Goal: Information Seeking & Learning: Find specific fact

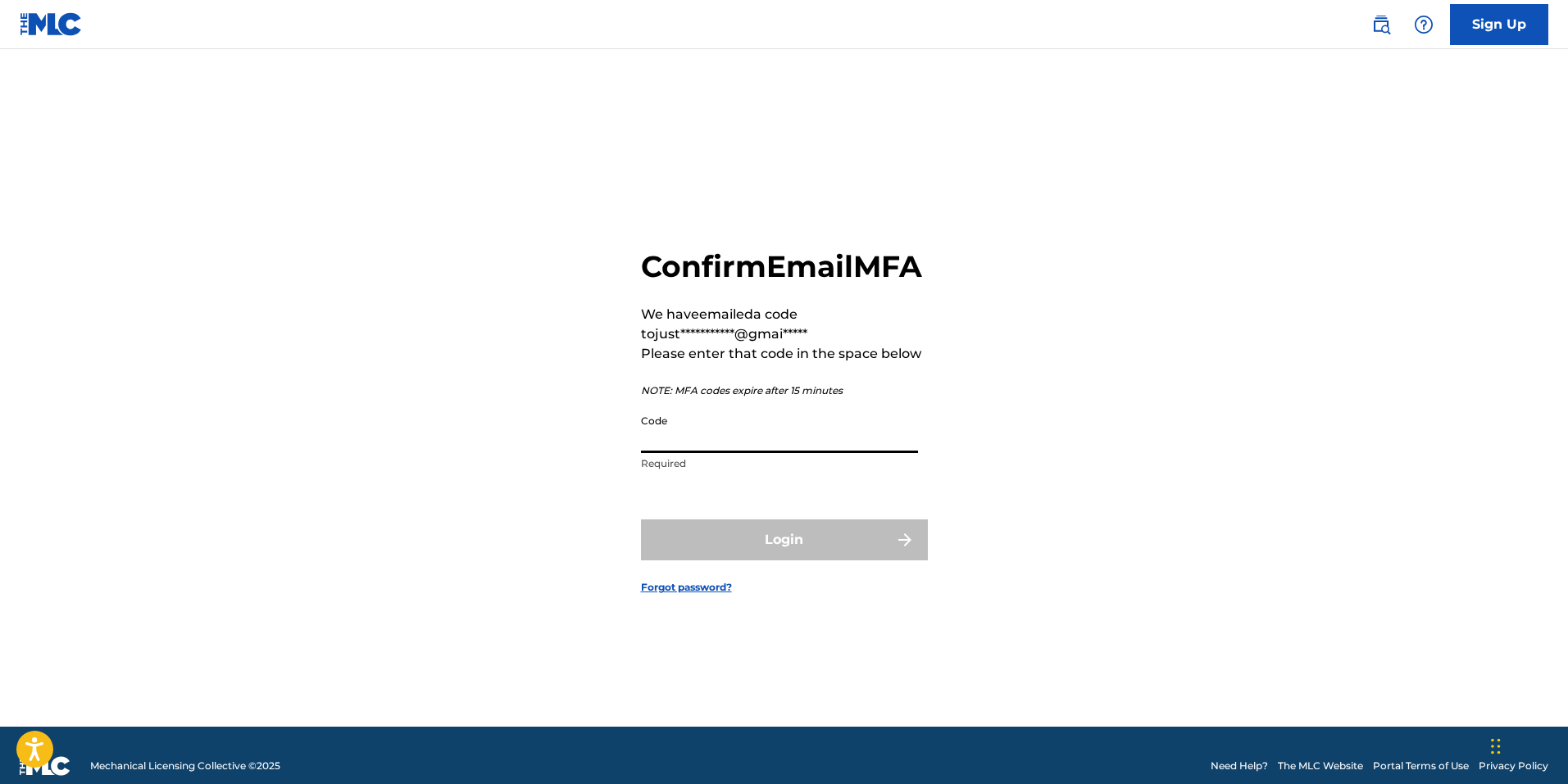
paste input "146338"
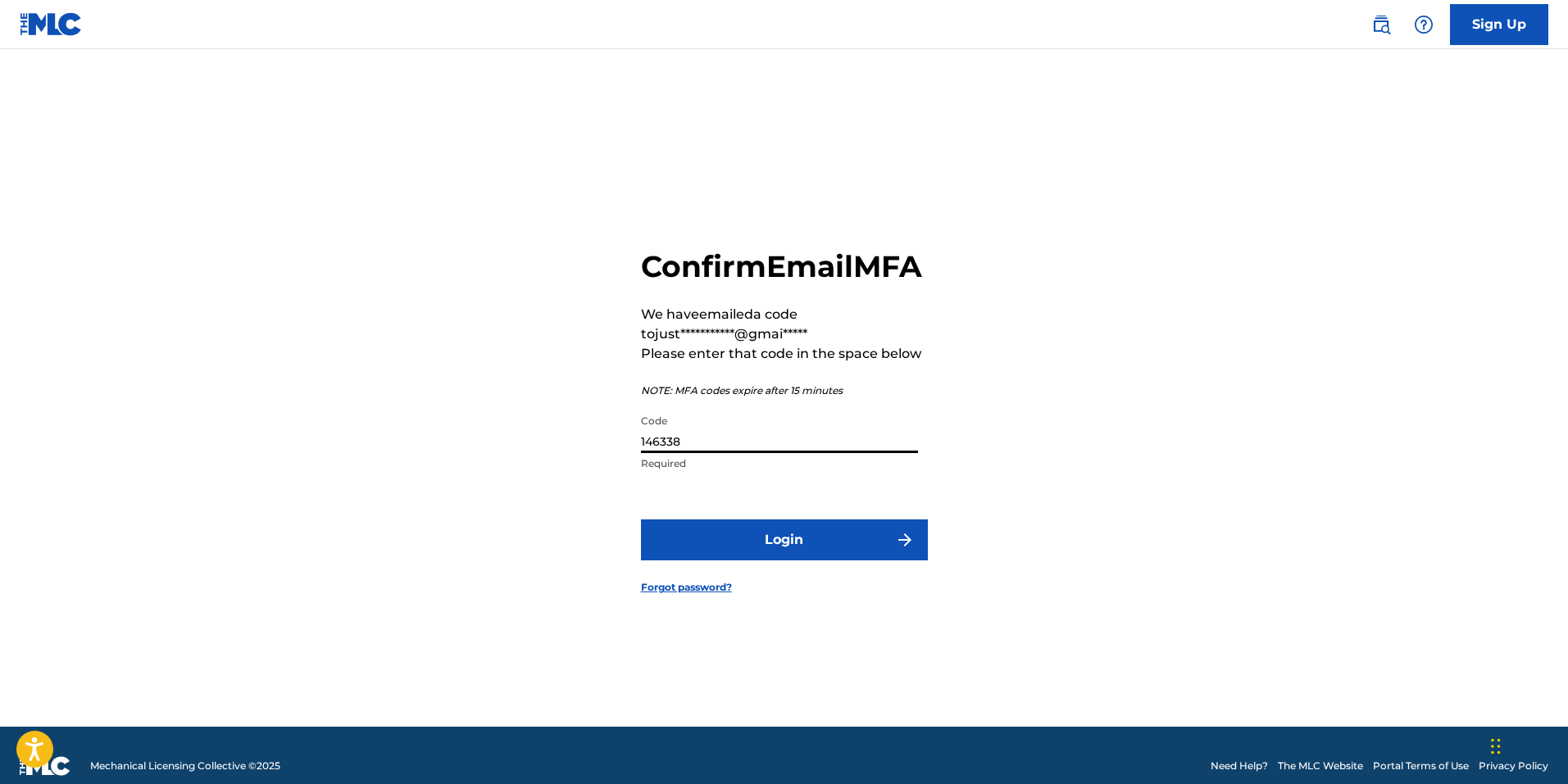
type input "146338"
click at [754, 553] on button "Login" at bounding box center [784, 539] width 286 height 41
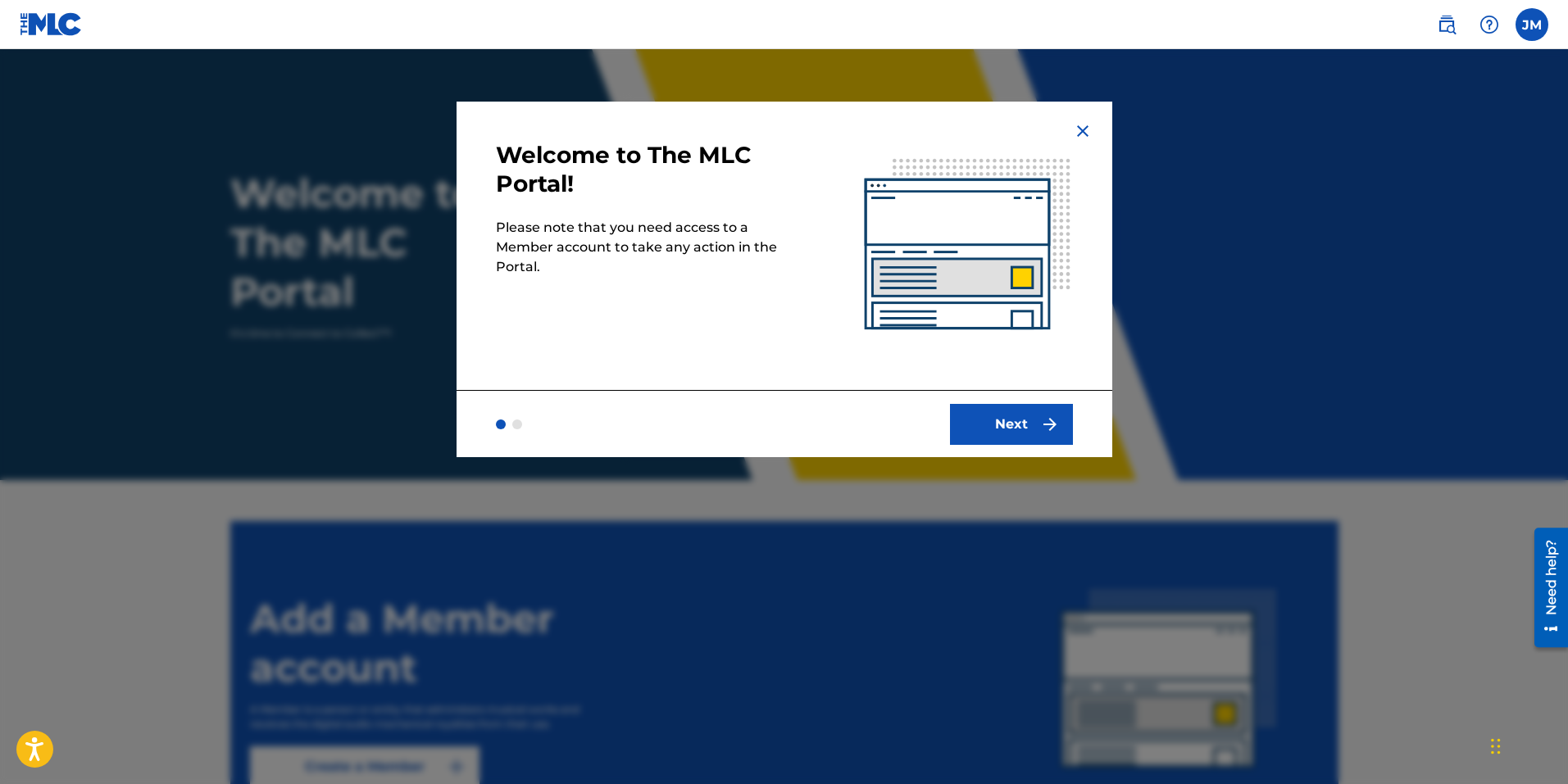
click at [1024, 427] on button "Next" at bounding box center [1011, 424] width 122 height 41
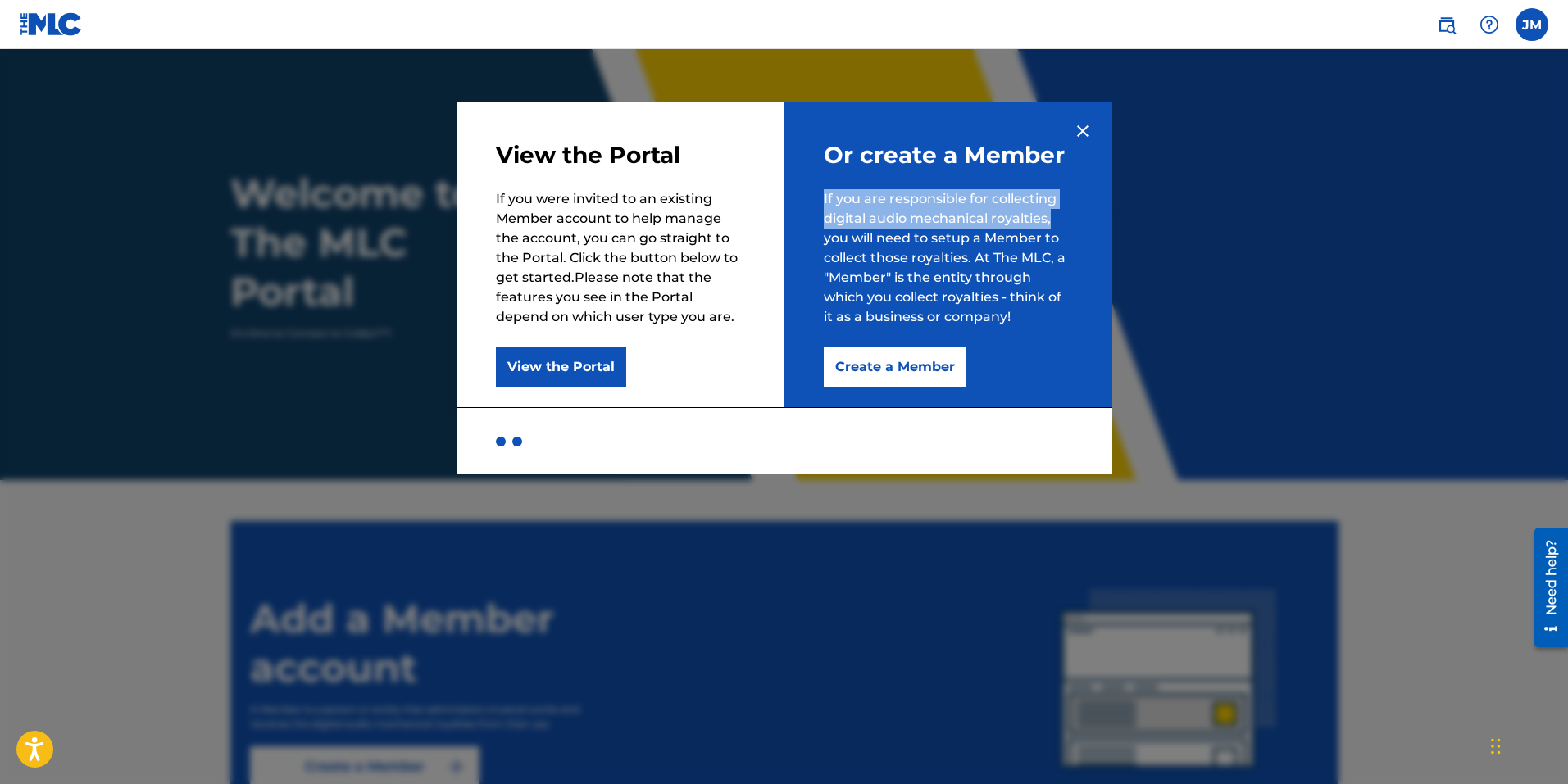
drag, startPoint x: 1079, startPoint y: 118, endPoint x: 1047, endPoint y: 218, distance: 105.0
click at [1051, 215] on div "Or create a Member If you are responsible for collecting digital audio mechanic…" at bounding box center [948, 254] width 328 height 305
click at [1091, 134] on img at bounding box center [1083, 131] width 20 height 20
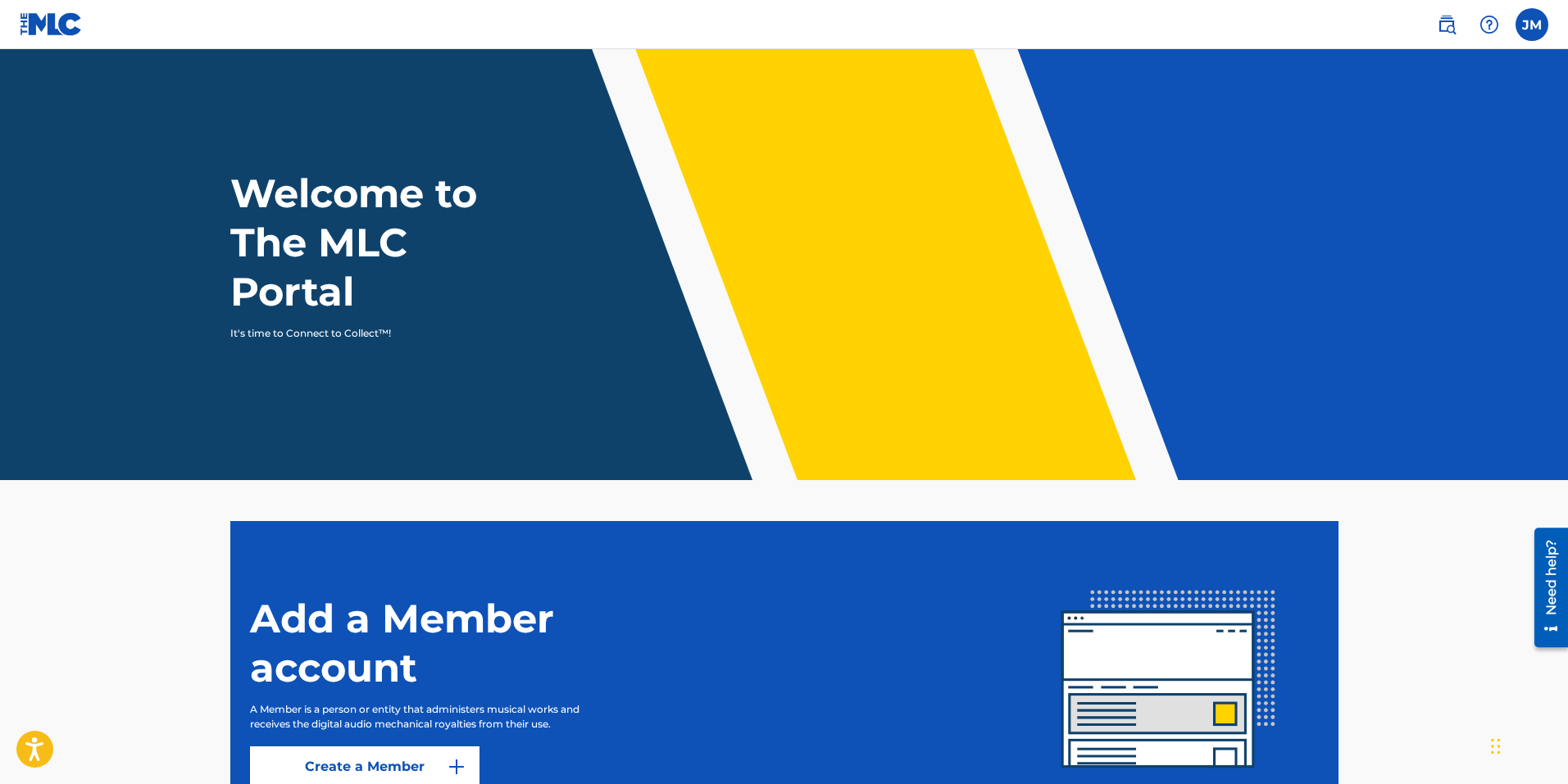
click at [1547, 19] on label at bounding box center [1532, 24] width 32 height 32
click at [1532, 24] on input "[PERSON_NAME] [PERSON_NAME] [EMAIL_ADDRESS][DOMAIN_NAME] Notification Preferenc…" at bounding box center [1532, 24] width 0 height 0
click at [1546, 19] on div "JM [PERSON_NAME] [PERSON_NAME] [EMAIL_ADDRESS][DOMAIN_NAME] Notification Prefer…" at bounding box center [1532, 24] width 32 height 32
click at [1513, 20] on div "JM [PERSON_NAME] [PERSON_NAME] [EMAIL_ADDRESS][DOMAIN_NAME] Notification Prefer…" at bounding box center [1484, 24] width 128 height 32
click at [1547, 28] on label at bounding box center [1532, 24] width 32 height 32
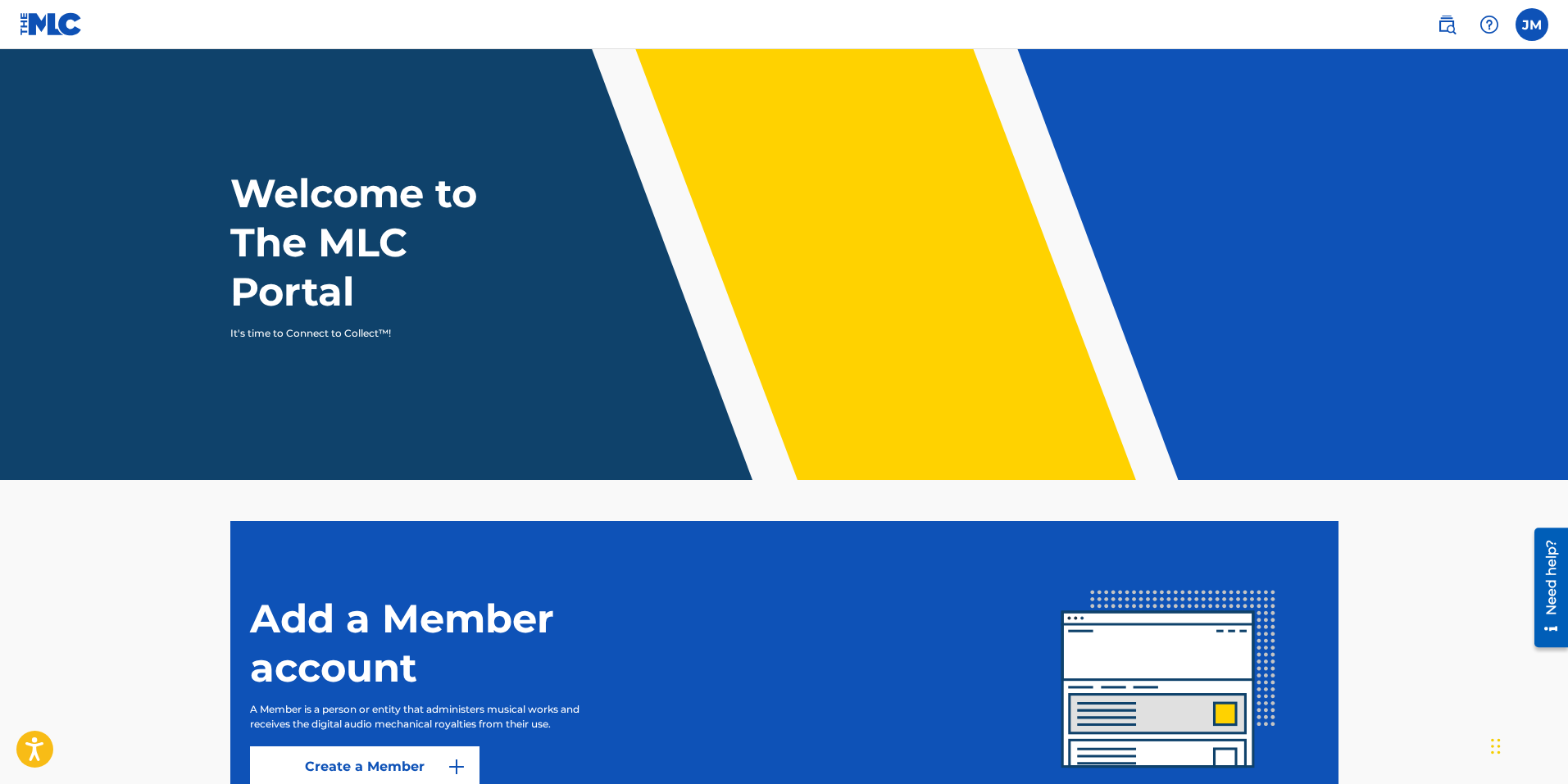
click at [1532, 24] on input "[PERSON_NAME] [PERSON_NAME] [EMAIL_ADDRESS][DOMAIN_NAME] Notification Preferenc…" at bounding box center [1532, 24] width 0 height 0
click at [1544, 28] on div "JM [PERSON_NAME] [PERSON_NAME] [EMAIL_ADDRESS][DOMAIN_NAME] Notification Prefer…" at bounding box center [1532, 24] width 32 height 32
click at [1453, 23] on img at bounding box center [1446, 24] width 20 height 20
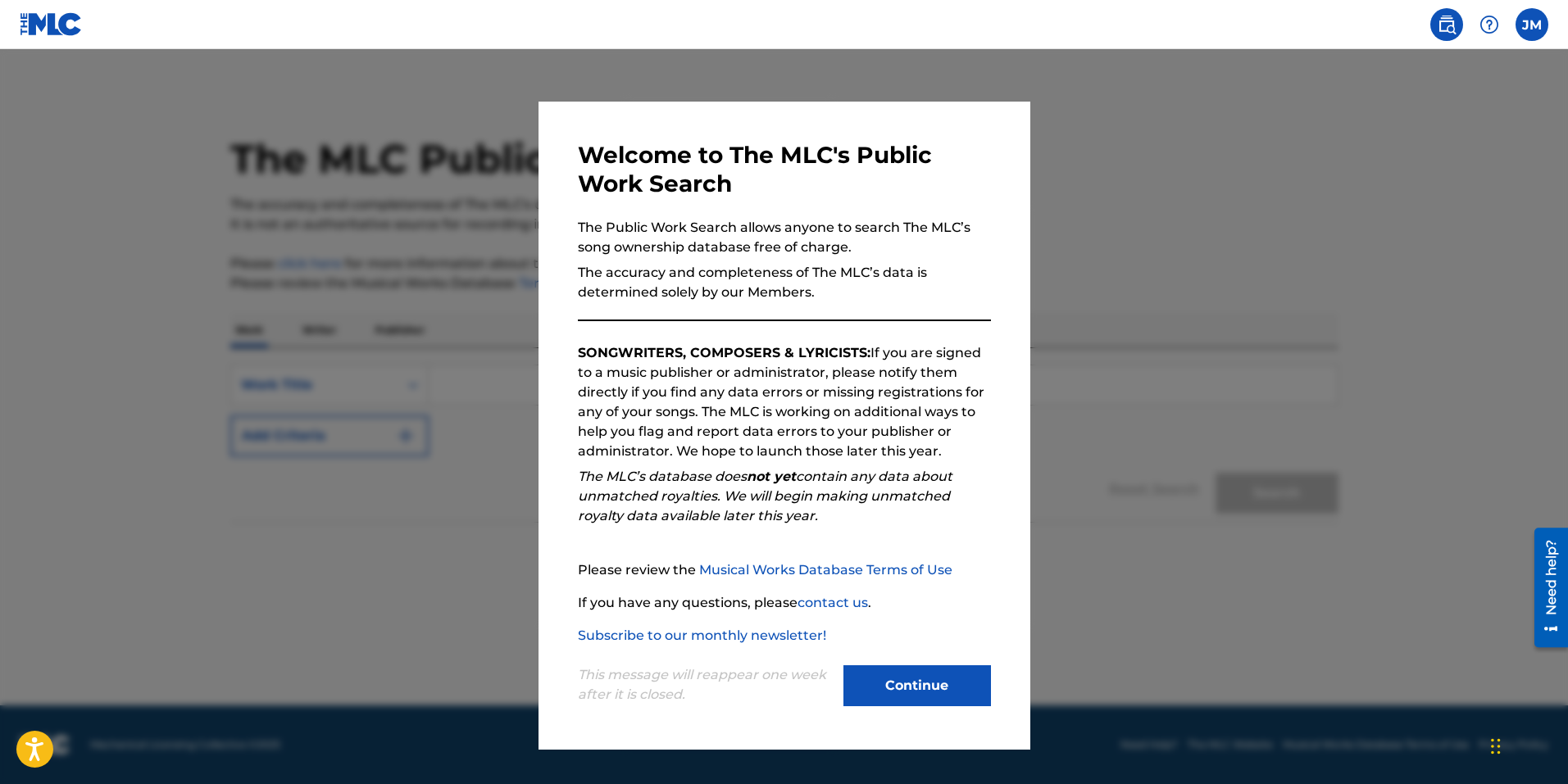
click at [1453, 23] on img at bounding box center [1446, 24] width 20 height 20
click at [1124, 141] on div at bounding box center [784, 441] width 1568 height 784
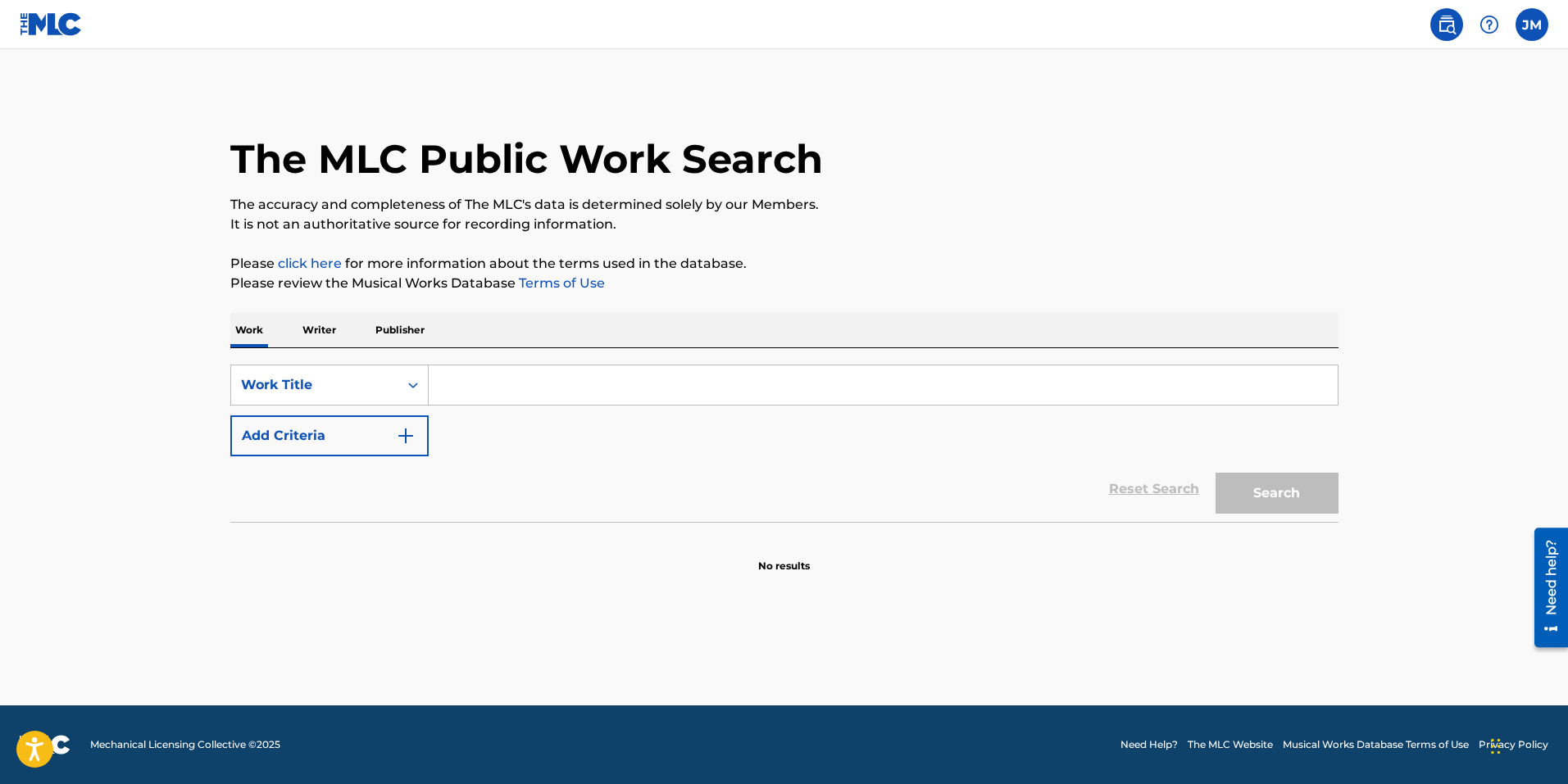
click at [388, 329] on p "Publisher" at bounding box center [400, 330] width 59 height 34
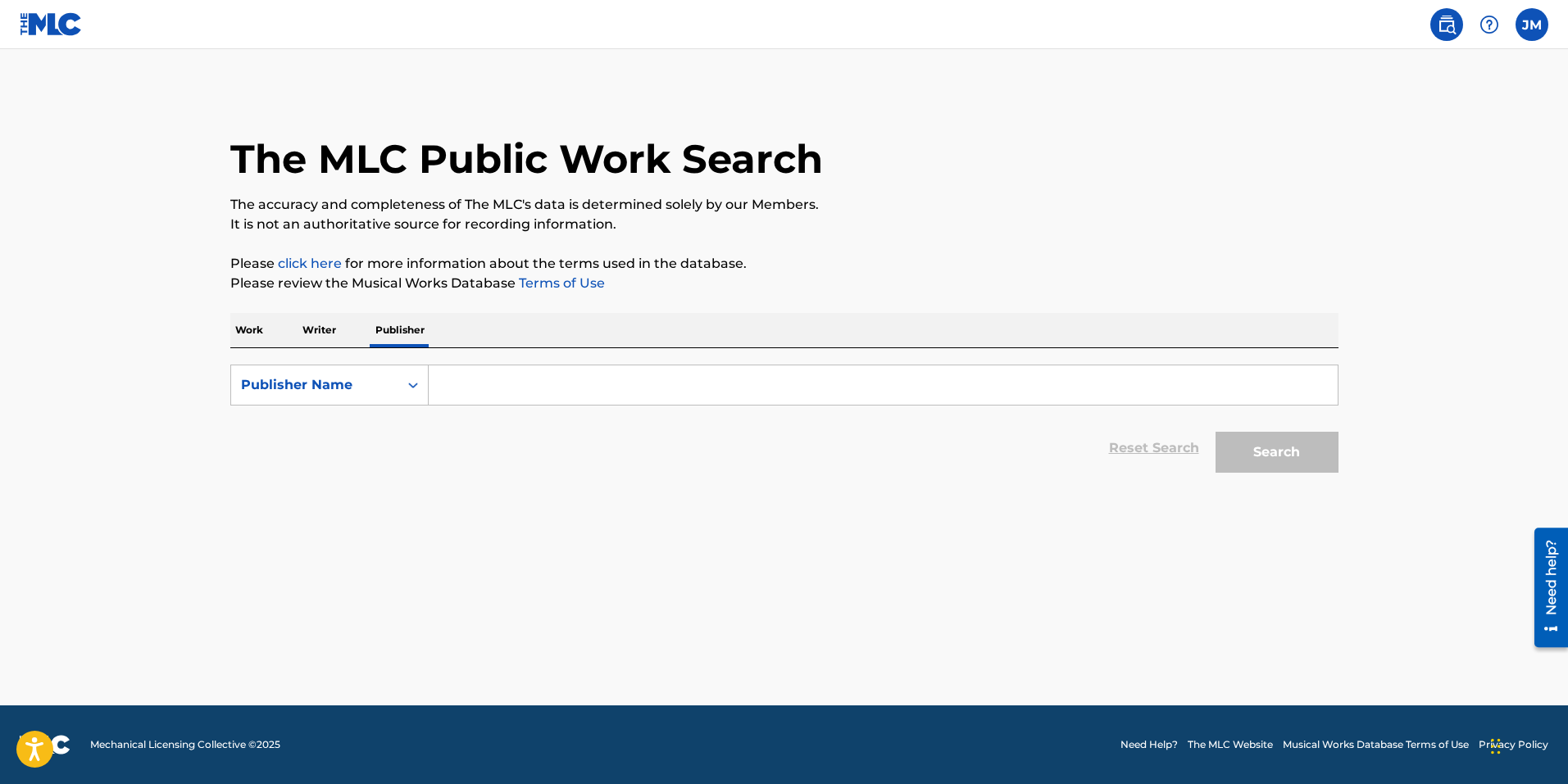
click at [312, 337] on p "Writer" at bounding box center [319, 330] width 43 height 34
click at [394, 390] on div "Writer Name" at bounding box center [315, 384] width 168 height 32
click at [566, 374] on input "Search Form" at bounding box center [883, 385] width 909 height 40
click at [381, 401] on div "Writer Name" at bounding box center [330, 384] width 198 height 41
click at [358, 452] on div "Writer Name" at bounding box center [330, 466] width 196 height 41
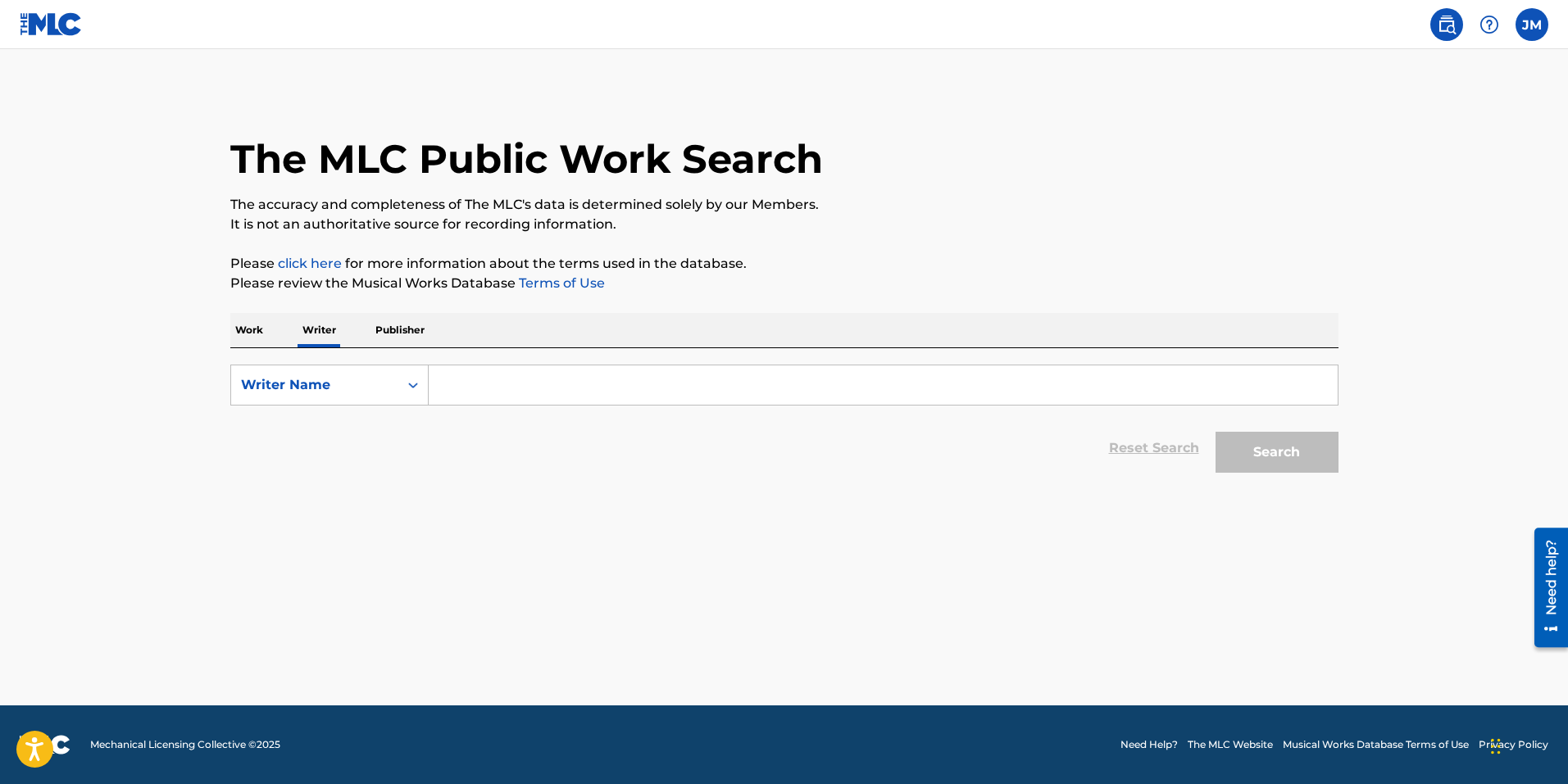
click at [485, 381] on input "Search Form" at bounding box center [883, 385] width 909 height 40
click at [1215, 432] on button "Search" at bounding box center [1276, 452] width 122 height 41
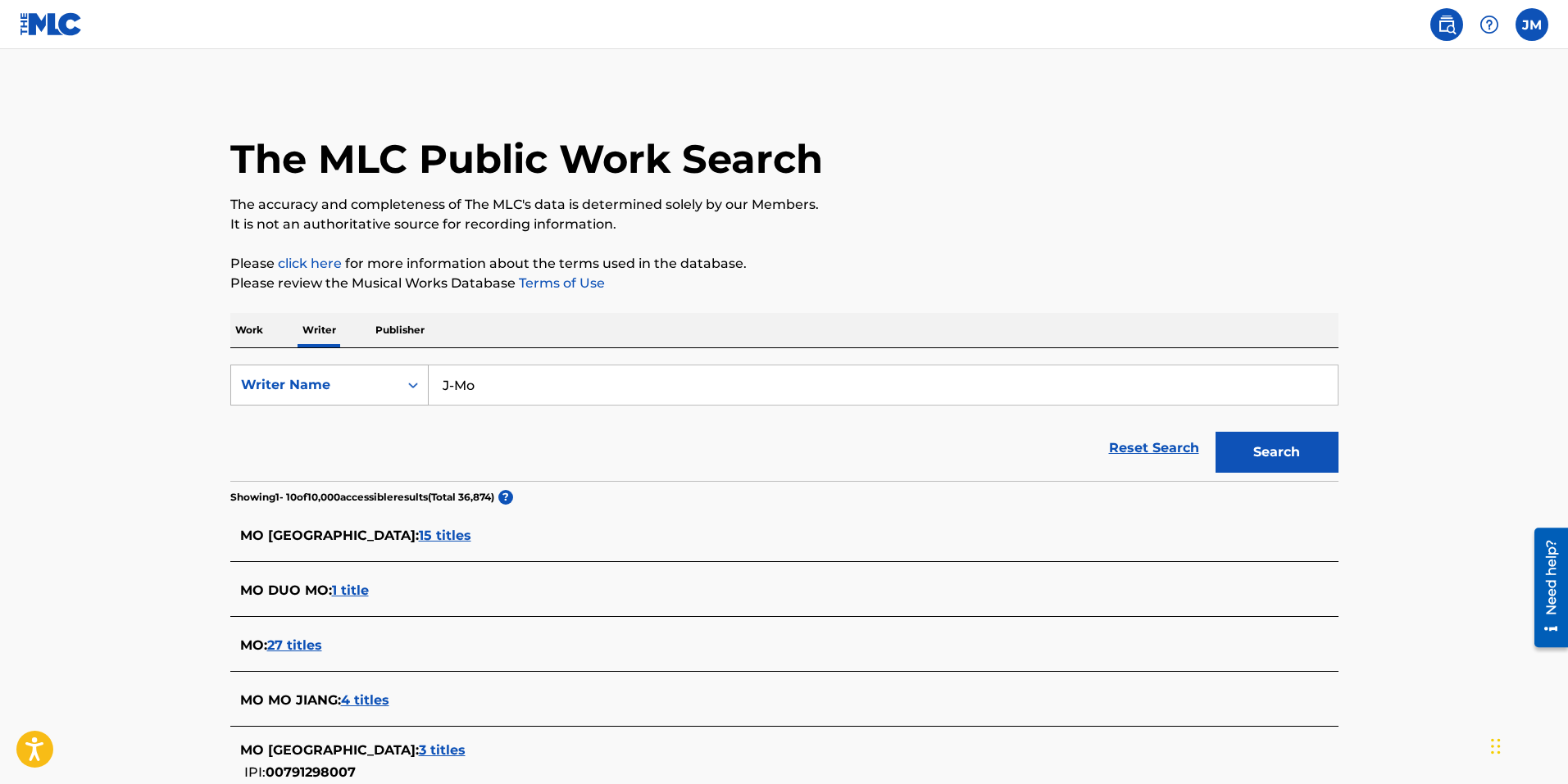
drag, startPoint x: 503, startPoint y: 380, endPoint x: 399, endPoint y: 388, distance: 104.3
click at [400, 388] on div "SearchWithCriteria0d578fc3-75bd-4232-9234-8b1b74fd8d32 Writer Name J-Mo" at bounding box center [784, 384] width 1108 height 41
paste input "#784231433"
type input "#784231433"
click at [405, 380] on icon "Search Form" at bounding box center [413, 385] width 16 height 16
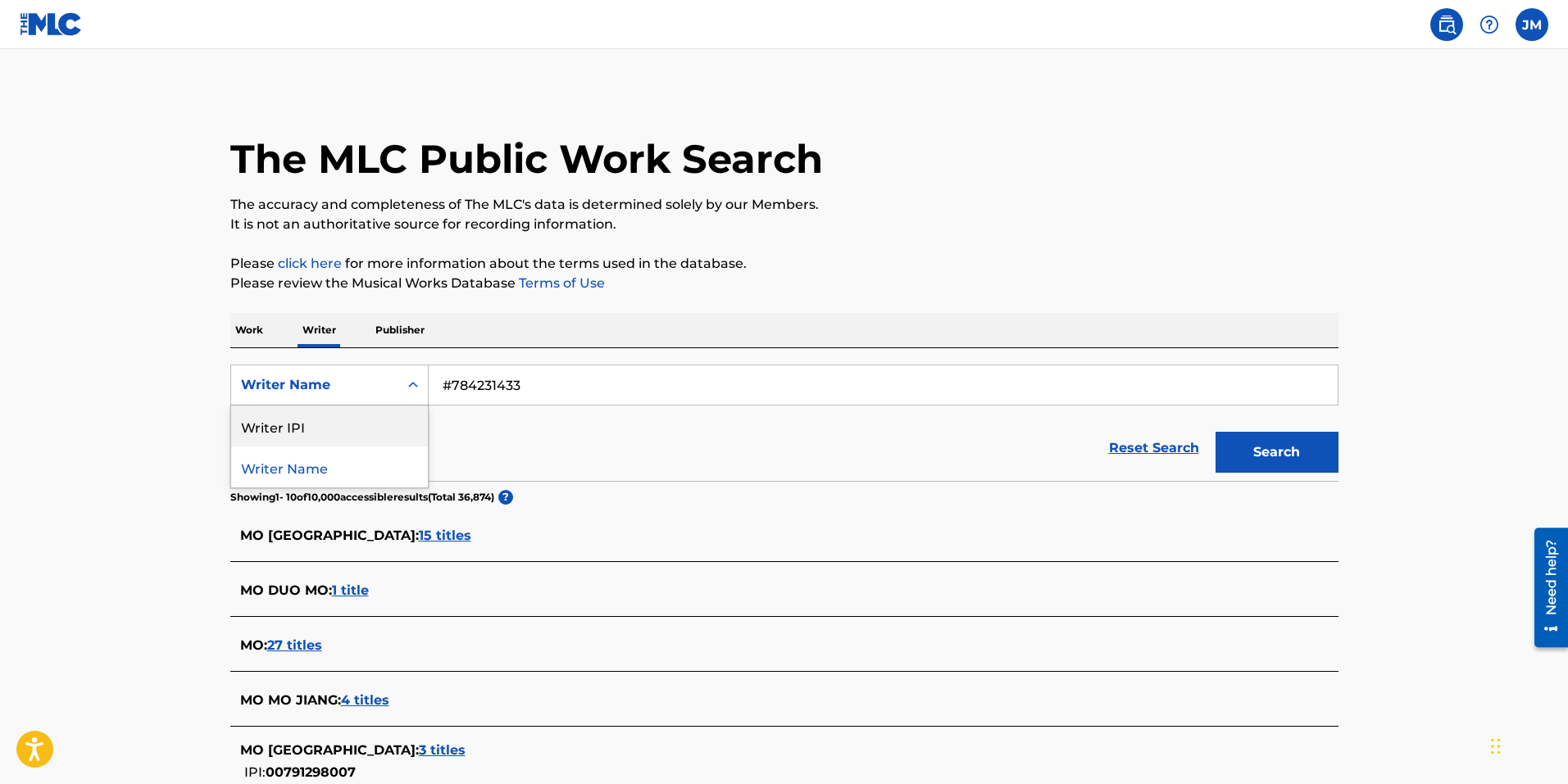
click at [362, 427] on div "Writer IPI" at bounding box center [330, 425] width 196 height 41
click at [496, 370] on input "Search Form" at bounding box center [883, 385] width 909 height 40
paste input "#784231433"
drag, startPoint x: 452, startPoint y: 387, endPoint x: 438, endPoint y: 387, distance: 14.0
click at [438, 387] on input "#784231433" at bounding box center [883, 385] width 909 height 40
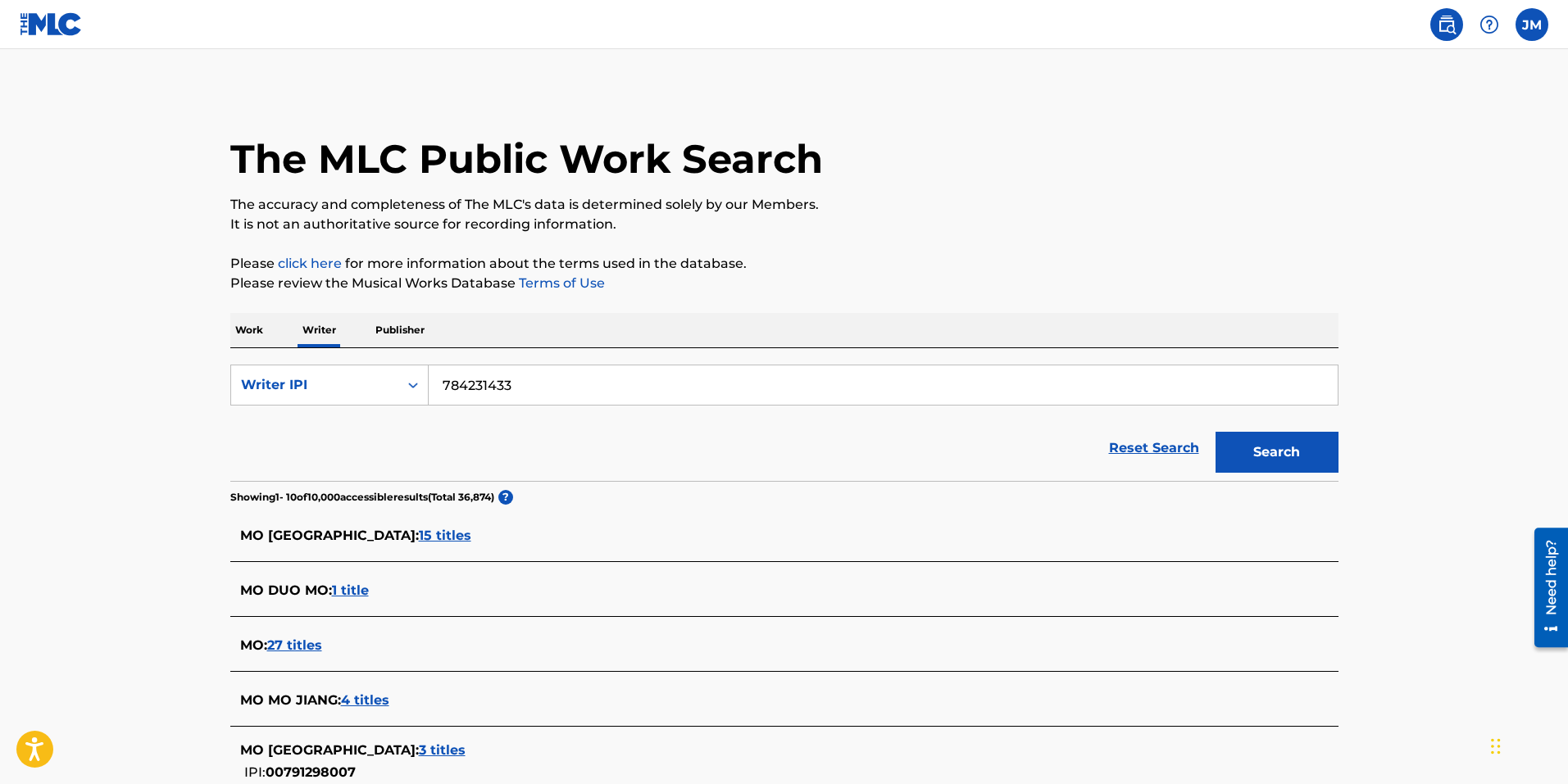
click at [1264, 450] on button "Search" at bounding box center [1276, 452] width 122 height 41
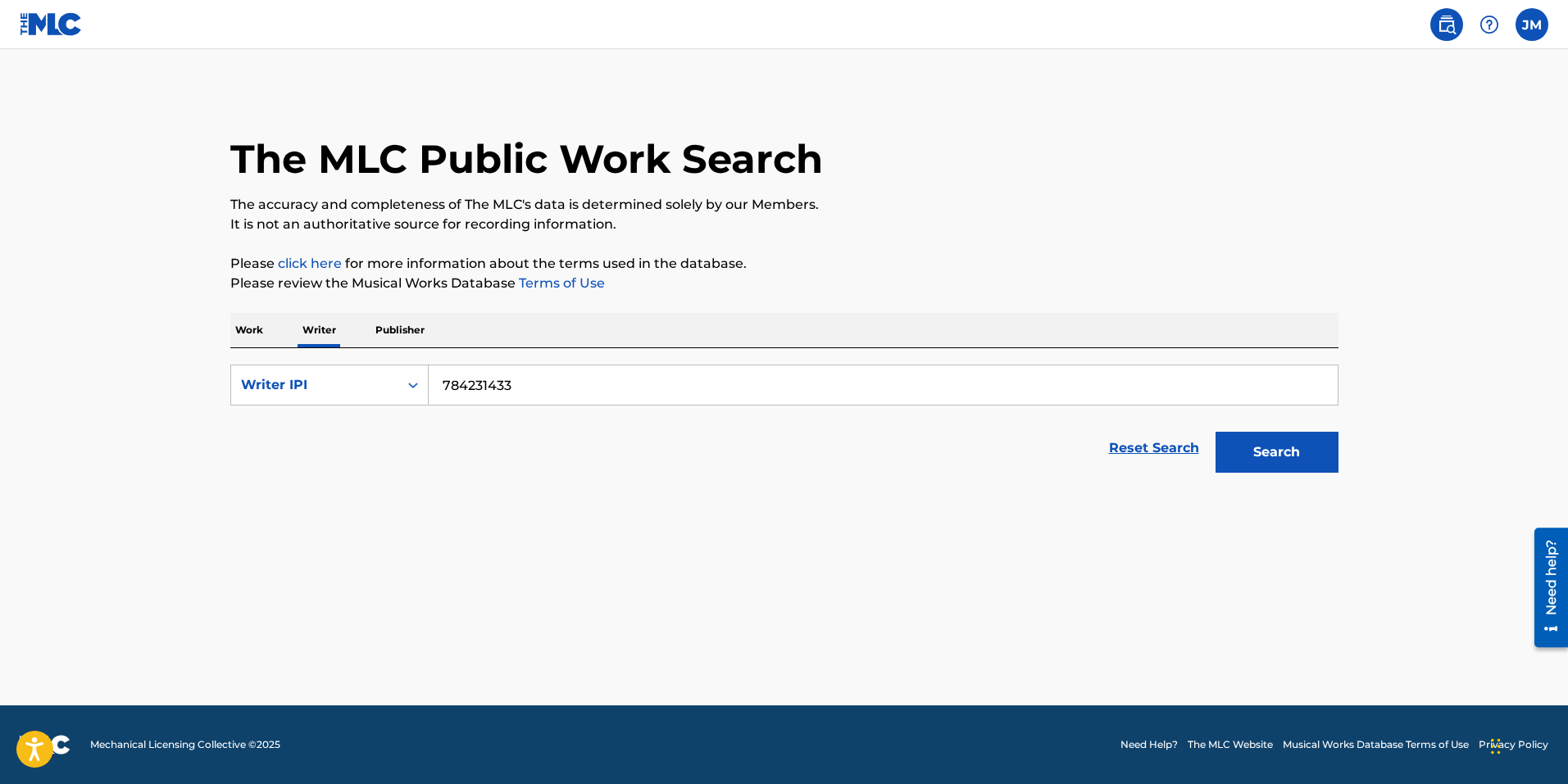
click at [442, 379] on input "784231433" at bounding box center [883, 385] width 909 height 40
paste input "#"
type input "#784231433"
click at [1268, 438] on button "Search" at bounding box center [1276, 452] width 122 height 41
click at [1267, 438] on button "Search" at bounding box center [1276, 452] width 122 height 41
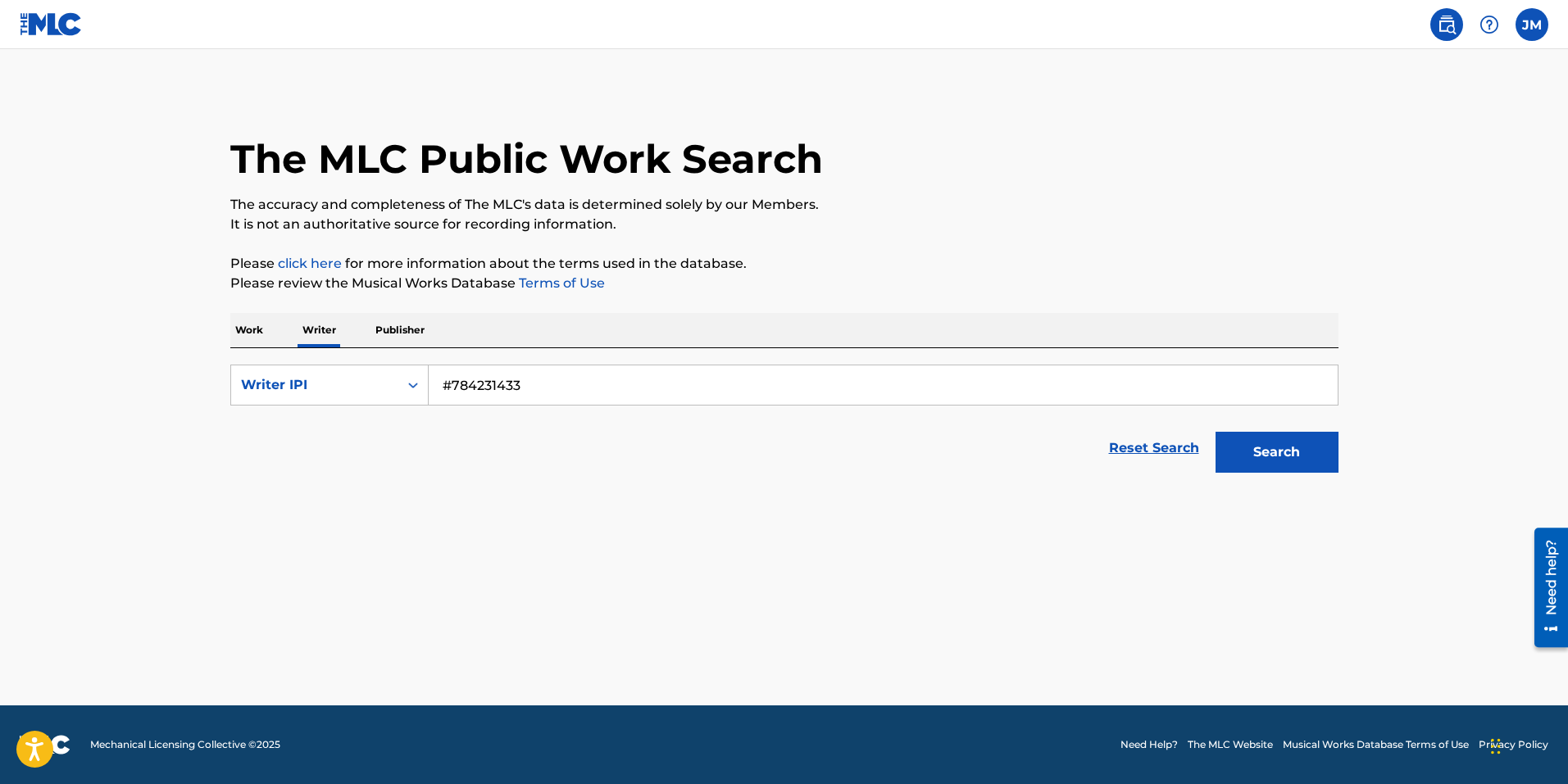
click at [1267, 439] on button "Search" at bounding box center [1276, 452] width 122 height 41
click at [391, 380] on div "Writer IPI" at bounding box center [315, 384] width 168 height 32
drag, startPoint x: 278, startPoint y: 425, endPoint x: 291, endPoint y: 428, distance: 13.3
click at [279, 425] on div "Writer Name" at bounding box center [330, 425] width 196 height 41
paste input "#784231433"
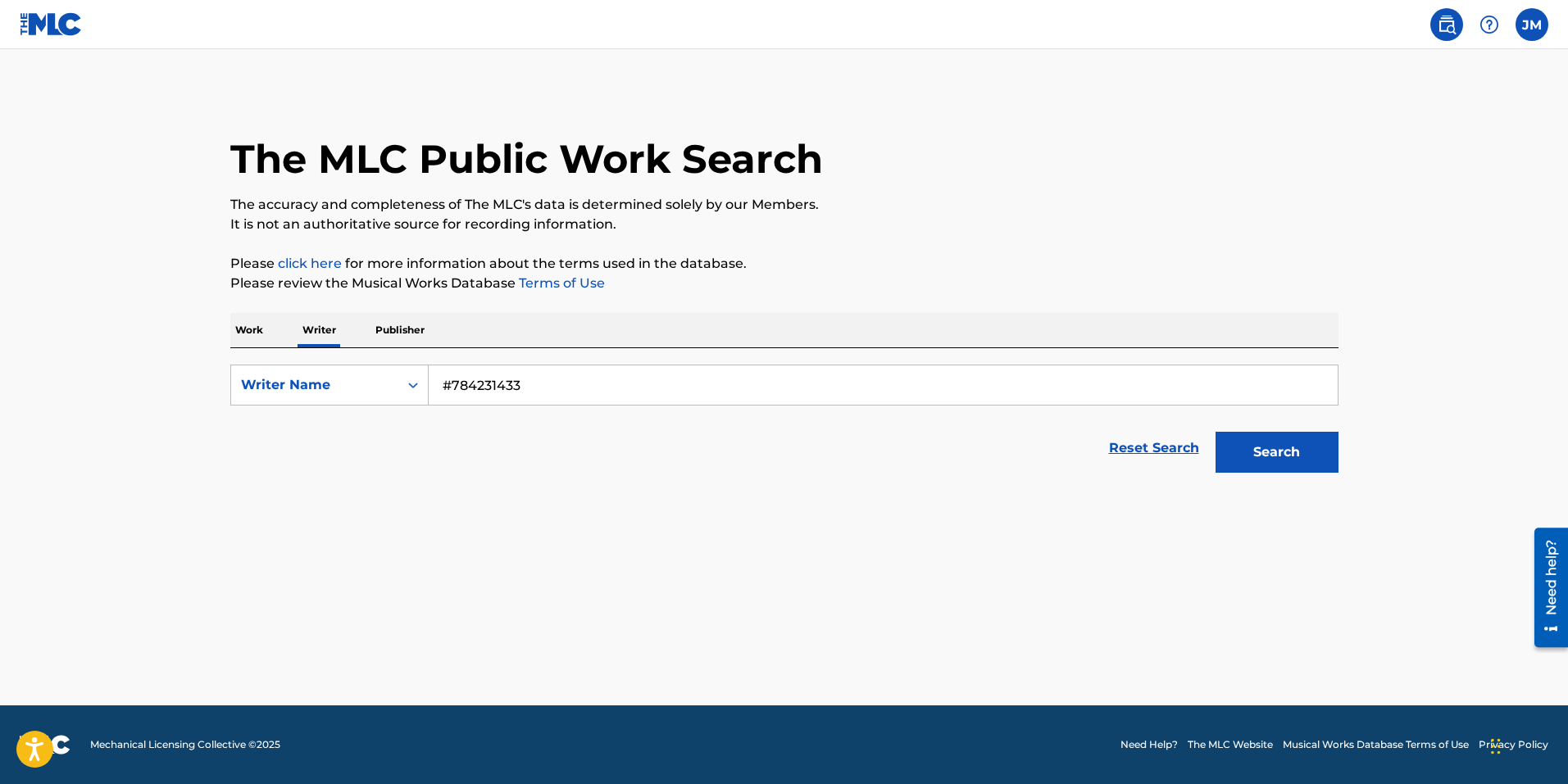
type input "#784231433"
click at [1288, 441] on button "Search" at bounding box center [1276, 452] width 122 height 41
click at [1289, 444] on button "Search" at bounding box center [1276, 452] width 122 height 41
click at [387, 388] on div "Writer Name" at bounding box center [315, 385] width 148 height 20
click at [362, 458] on div "Writer Name" at bounding box center [330, 466] width 196 height 41
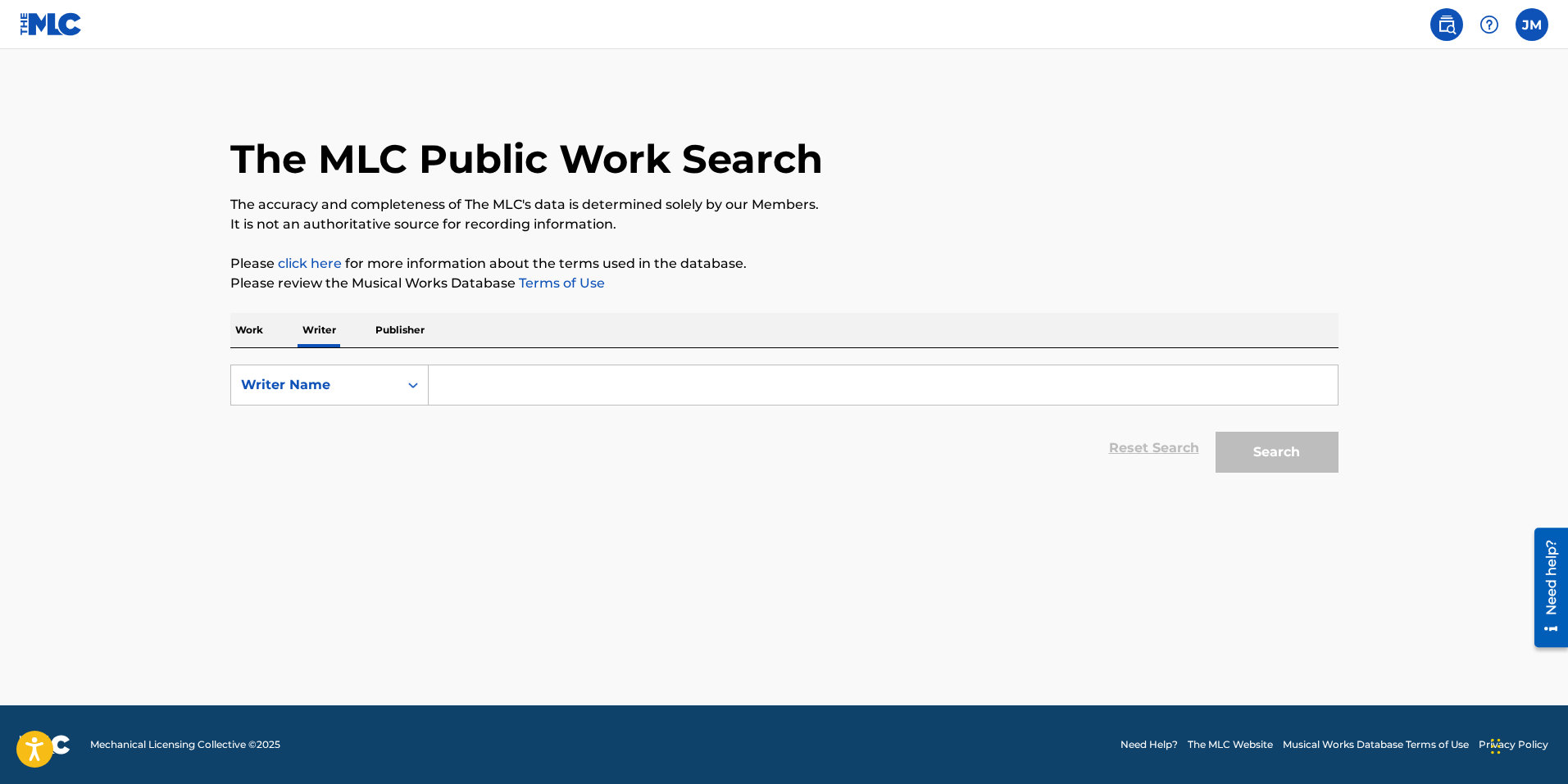
click at [621, 370] on input "Search Form" at bounding box center [883, 385] width 909 height 40
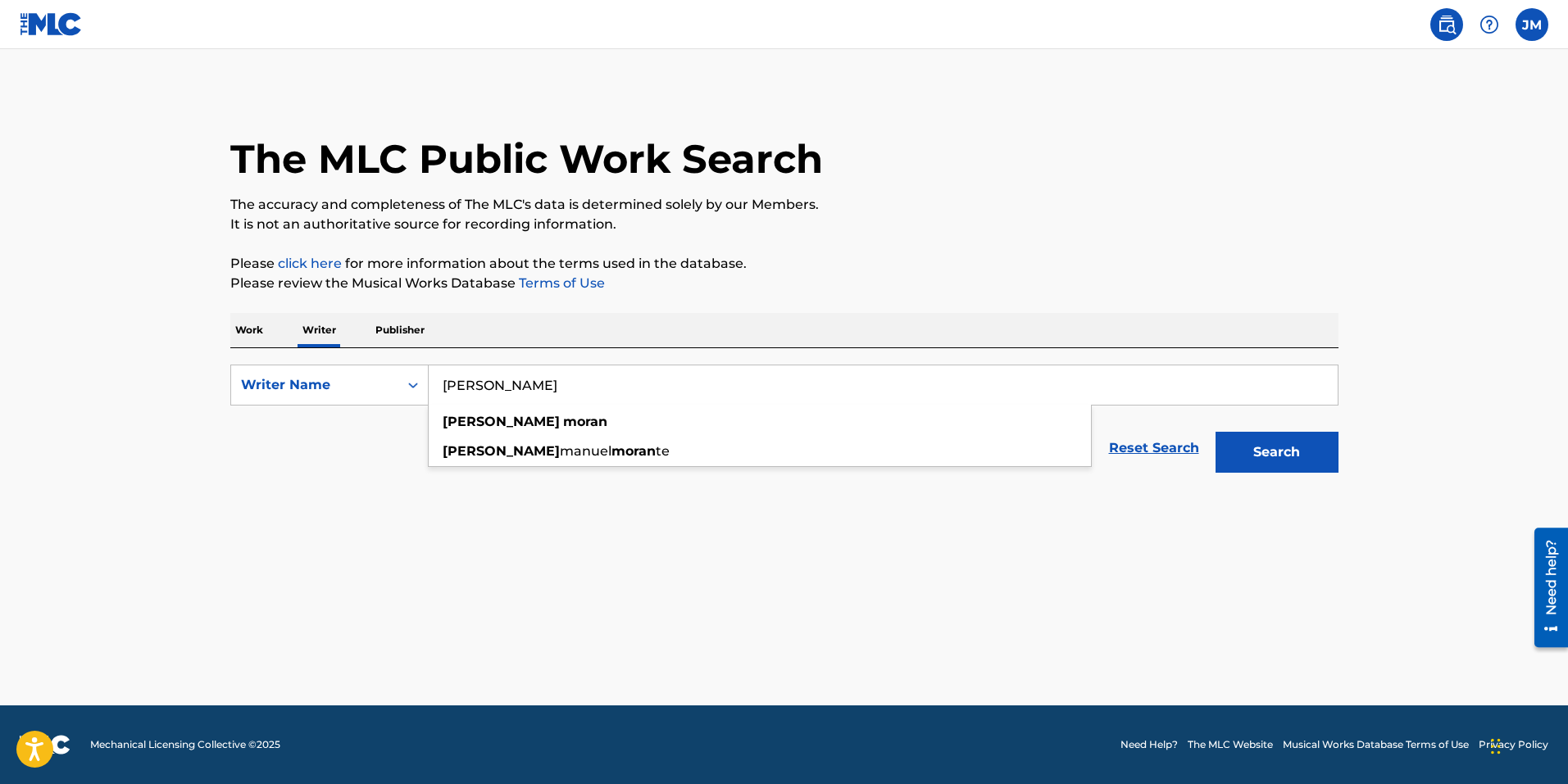
click at [1215, 432] on button "Search" at bounding box center [1276, 452] width 122 height 41
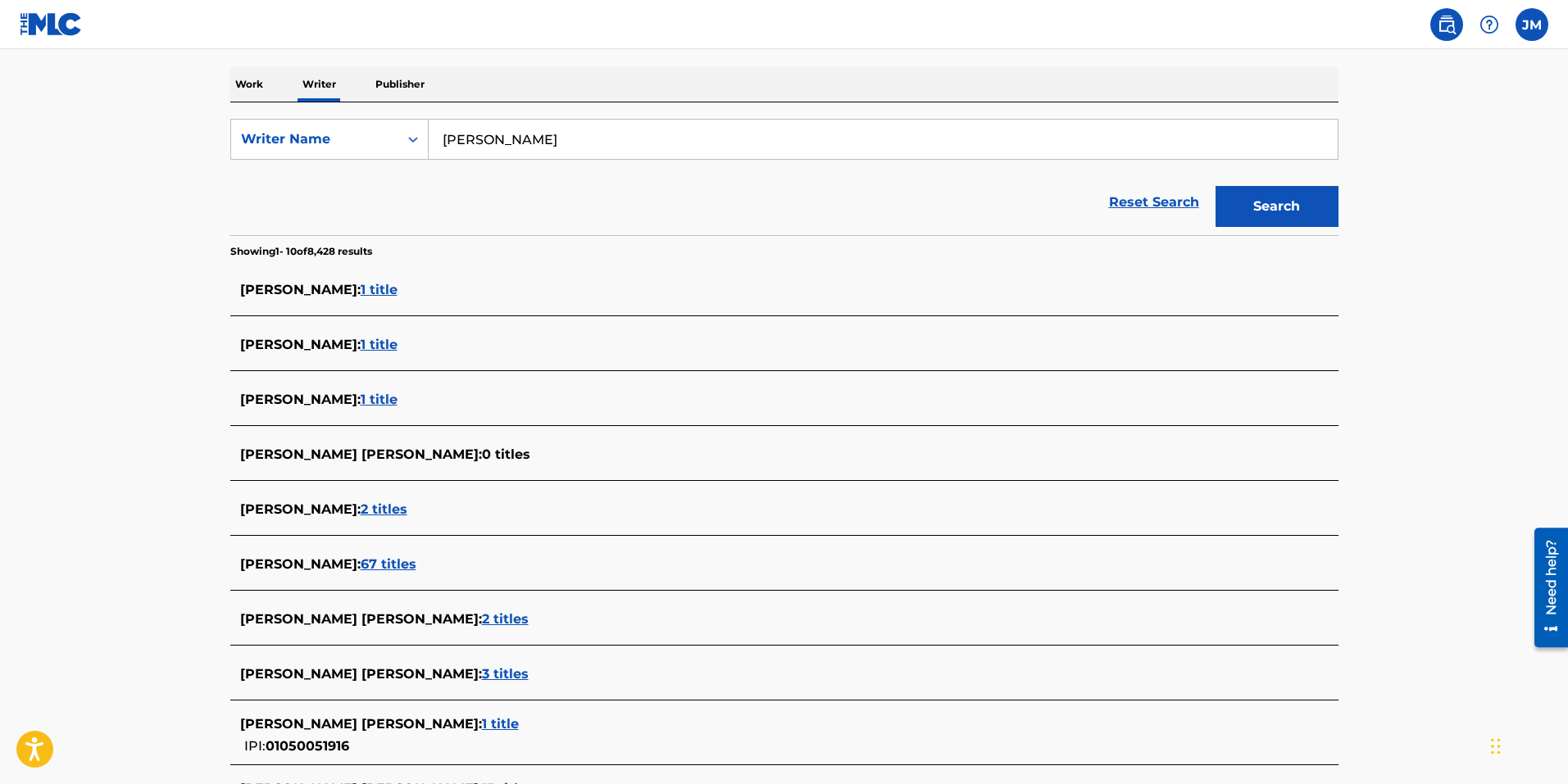
scroll to position [328, 0]
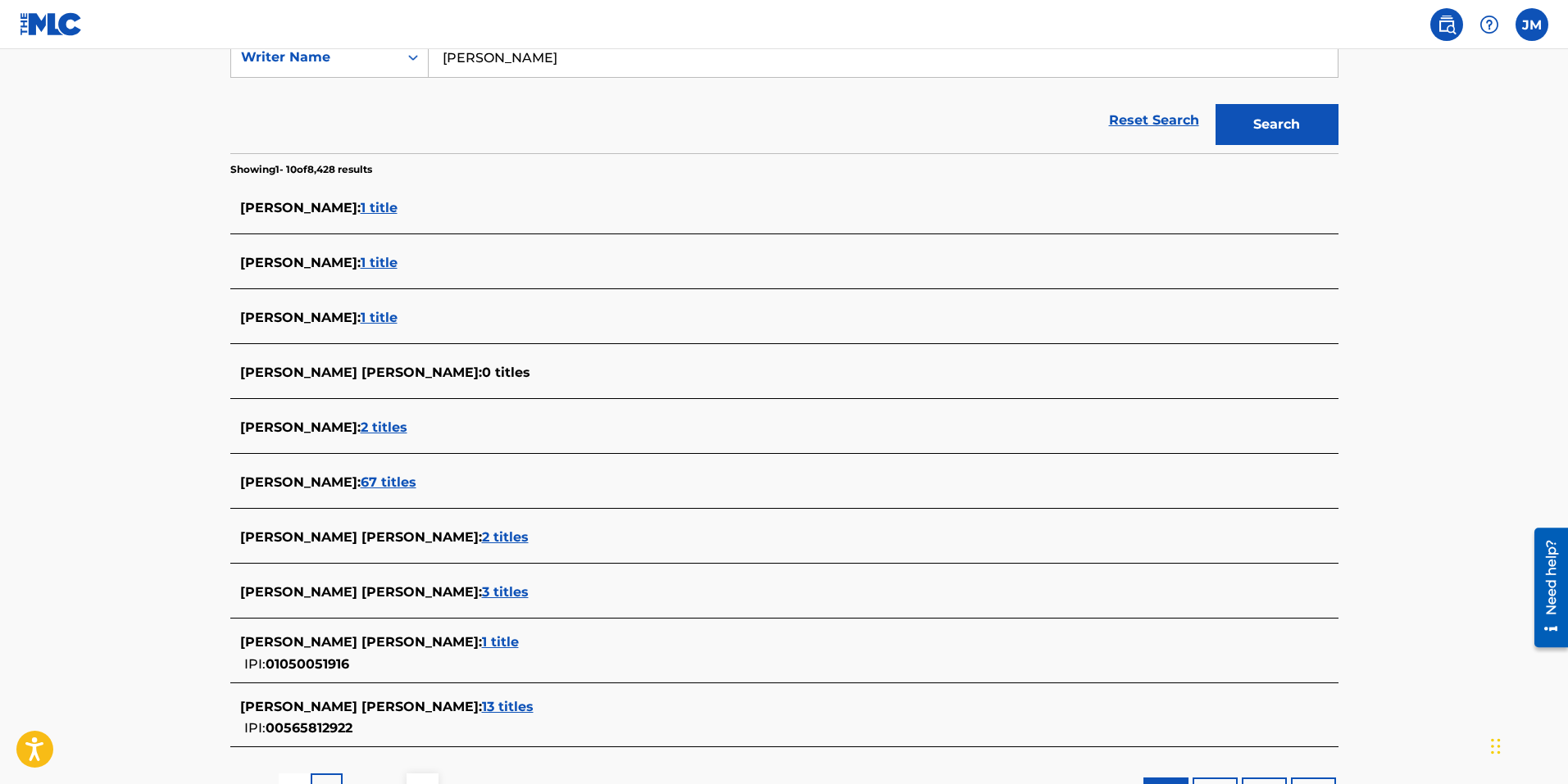
click at [387, 212] on span "1 title" at bounding box center [378, 207] width 37 height 15
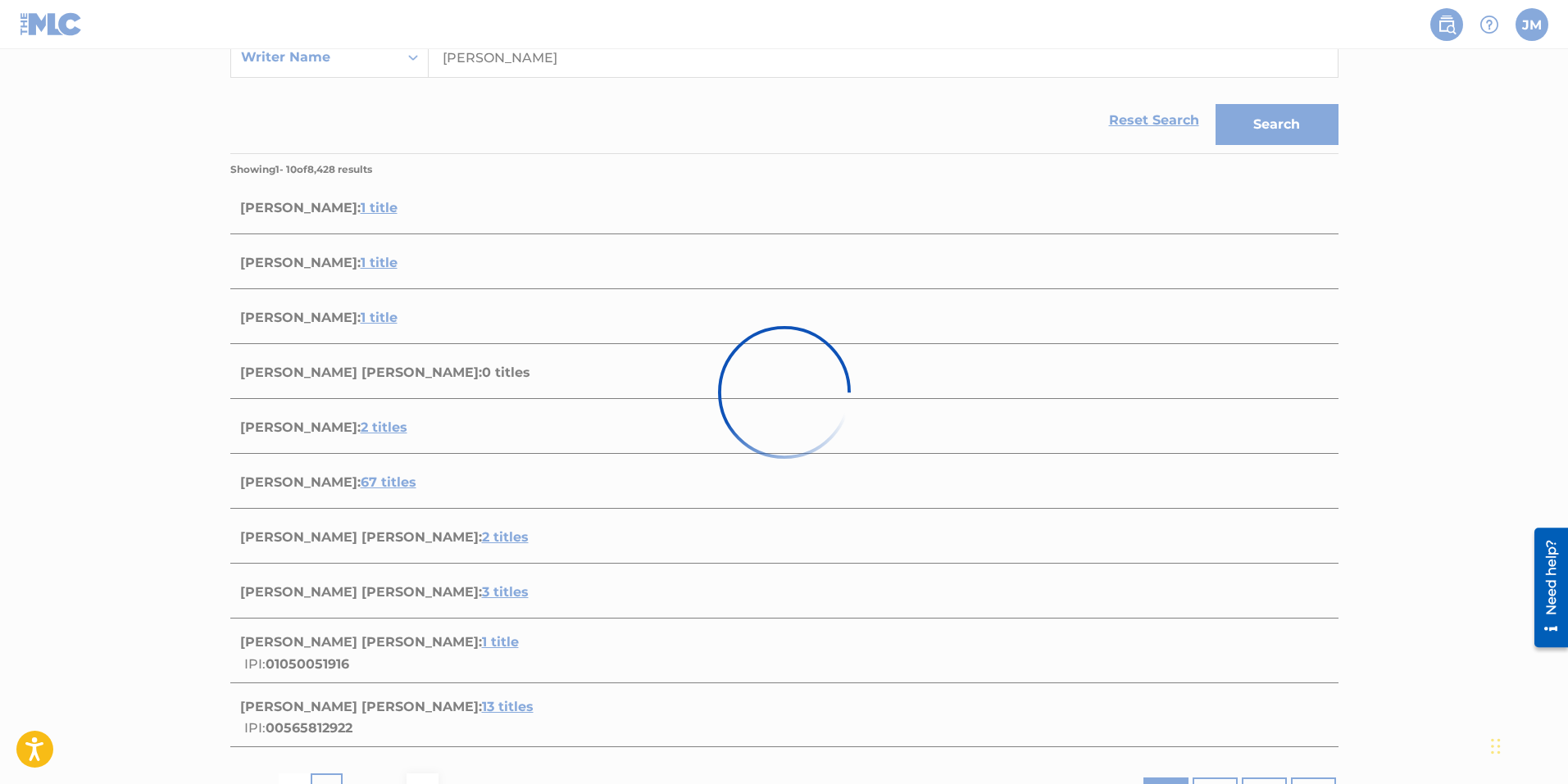
scroll to position [57, 0]
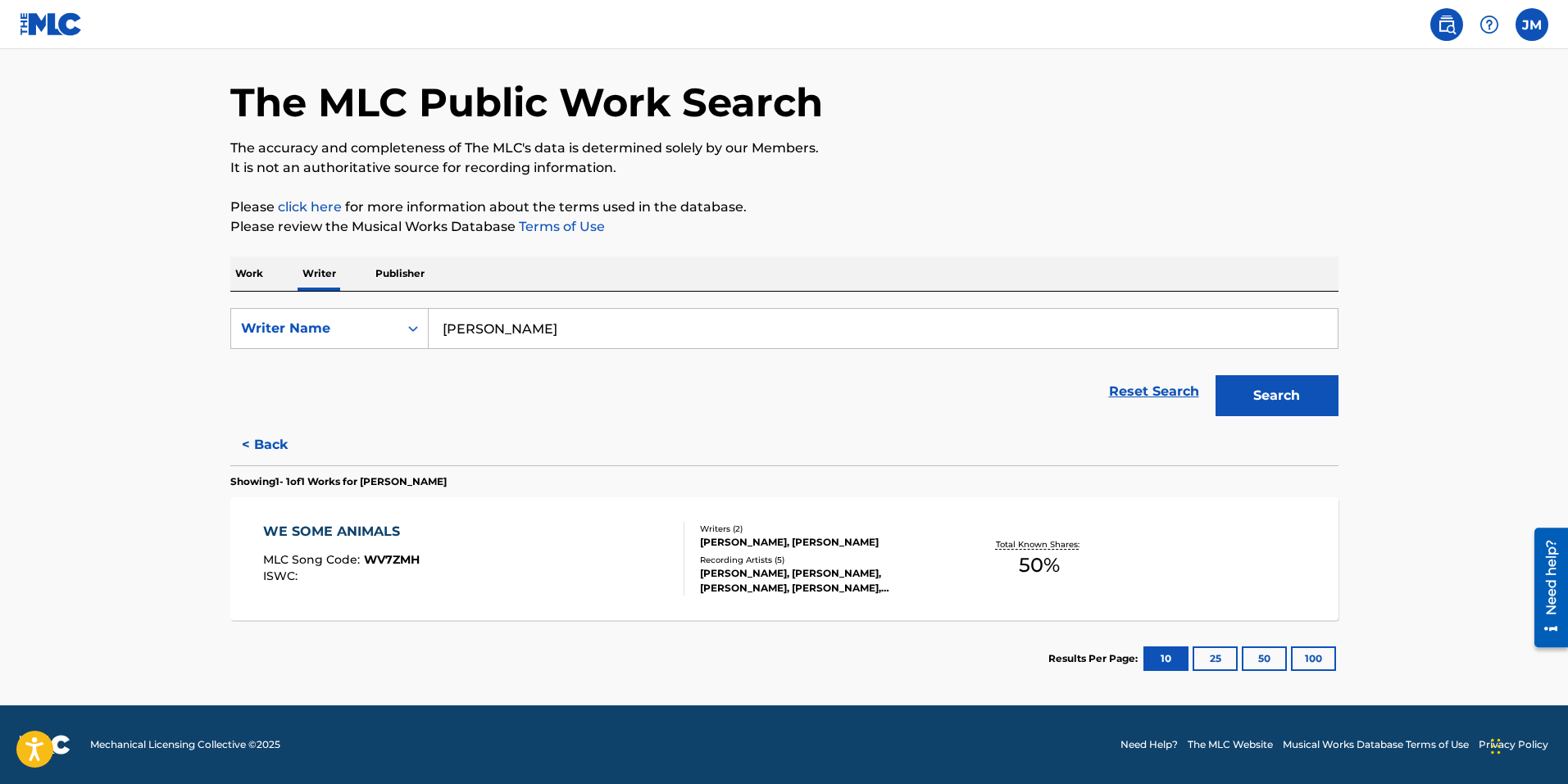
click at [268, 431] on button "< Back" at bounding box center [279, 444] width 98 height 41
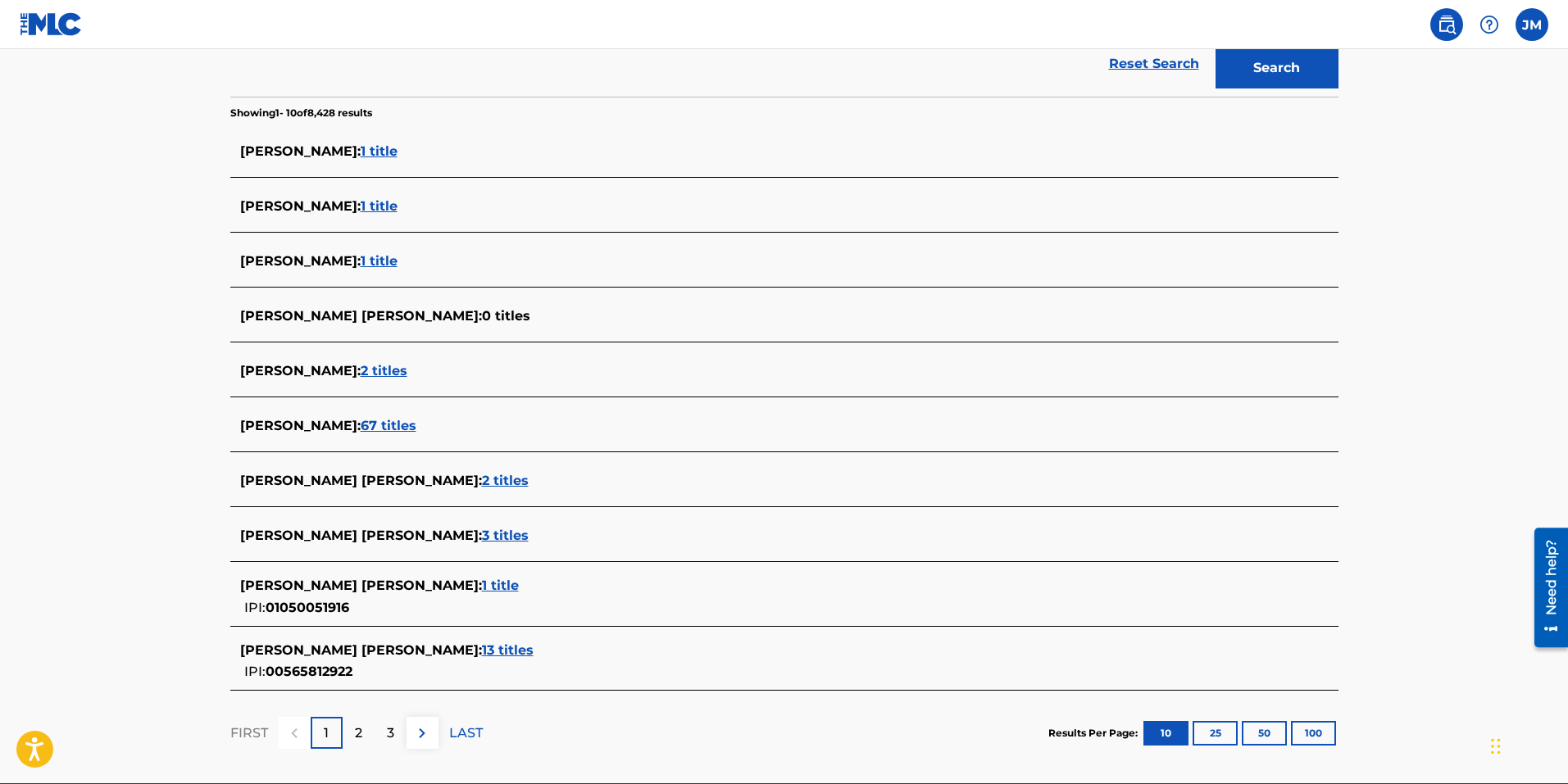
scroll to position [462, 0]
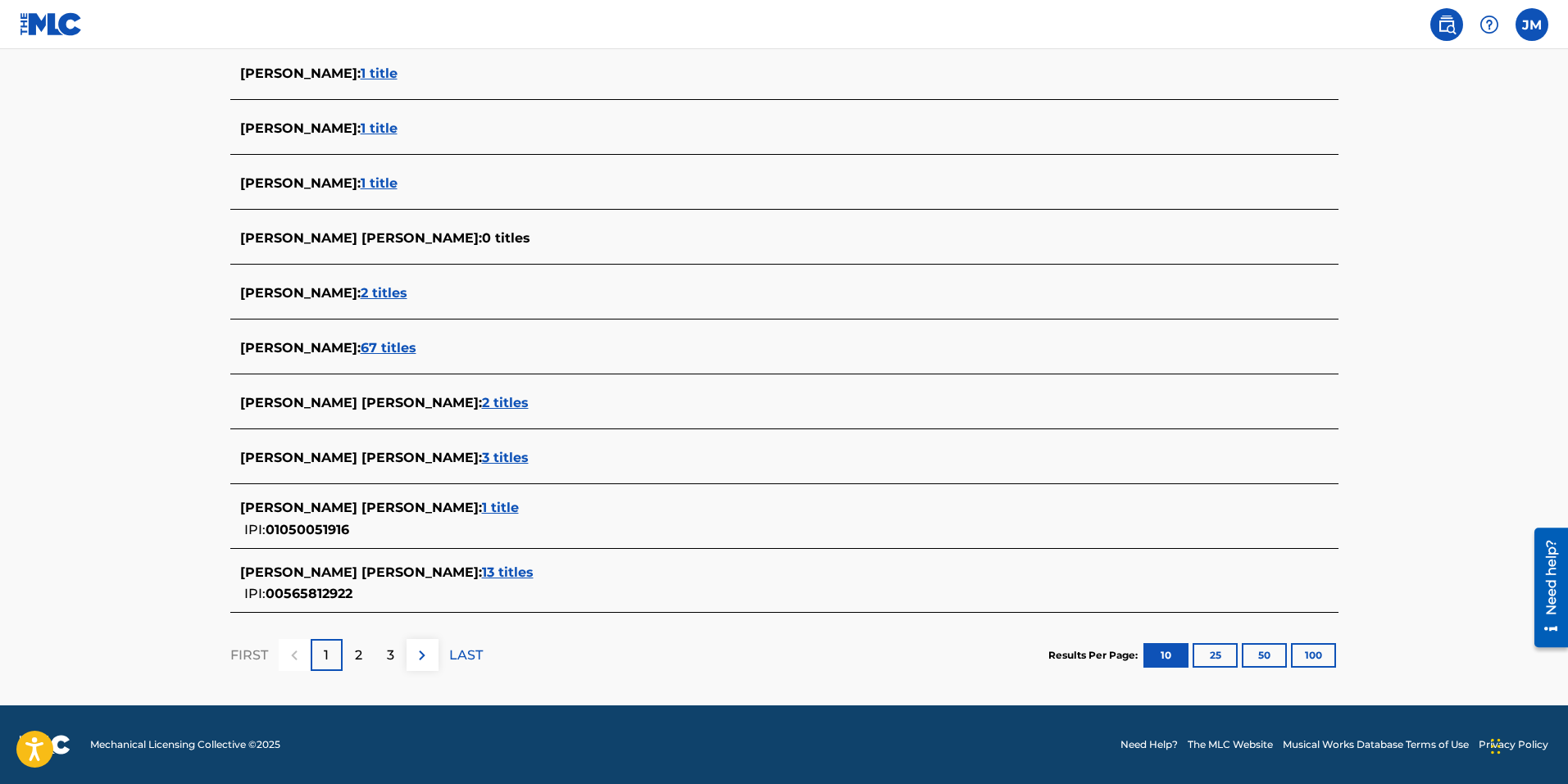
click at [355, 660] on p "2" at bounding box center [358, 655] width 7 height 20
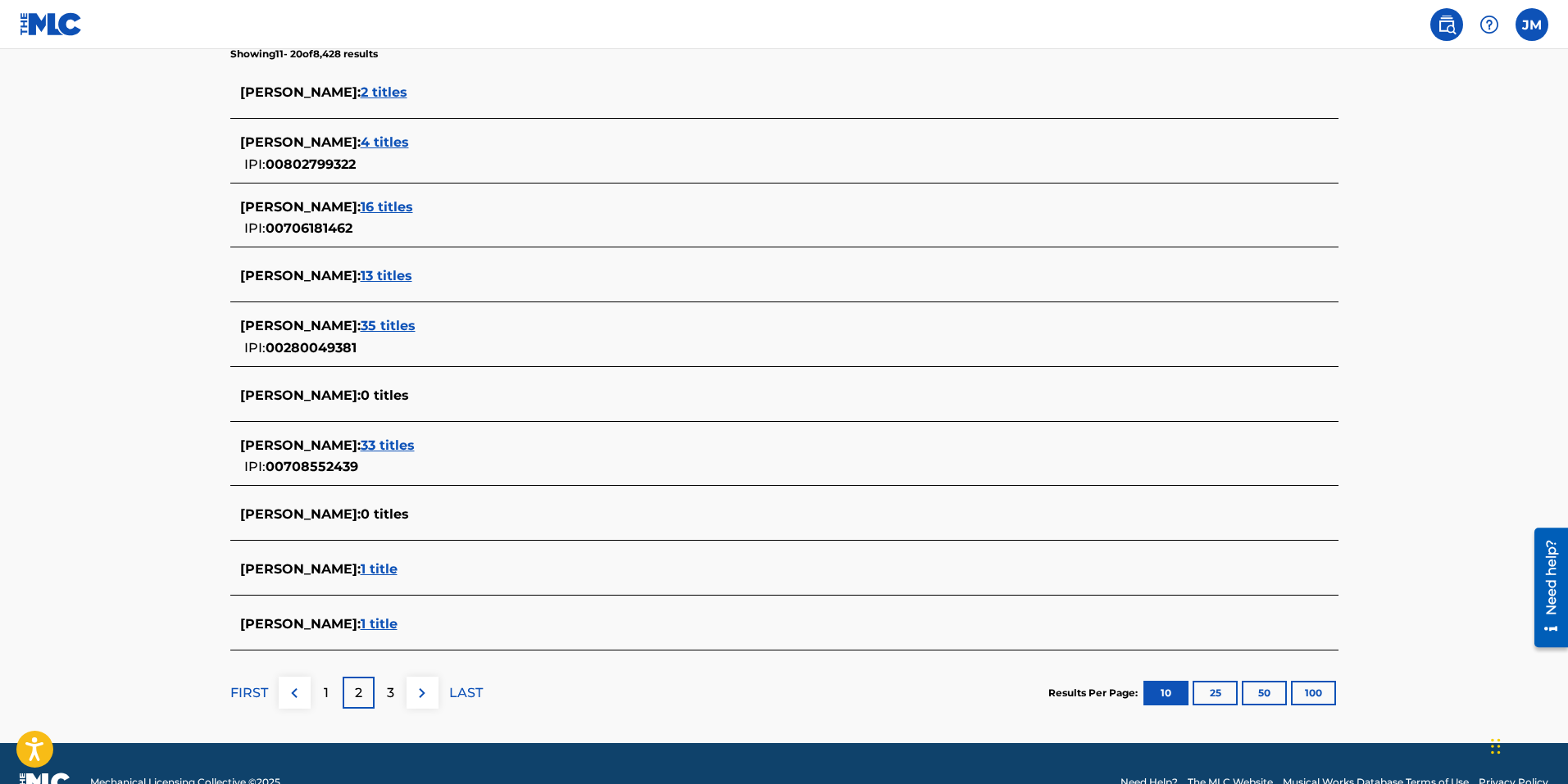
scroll to position [481, 0]
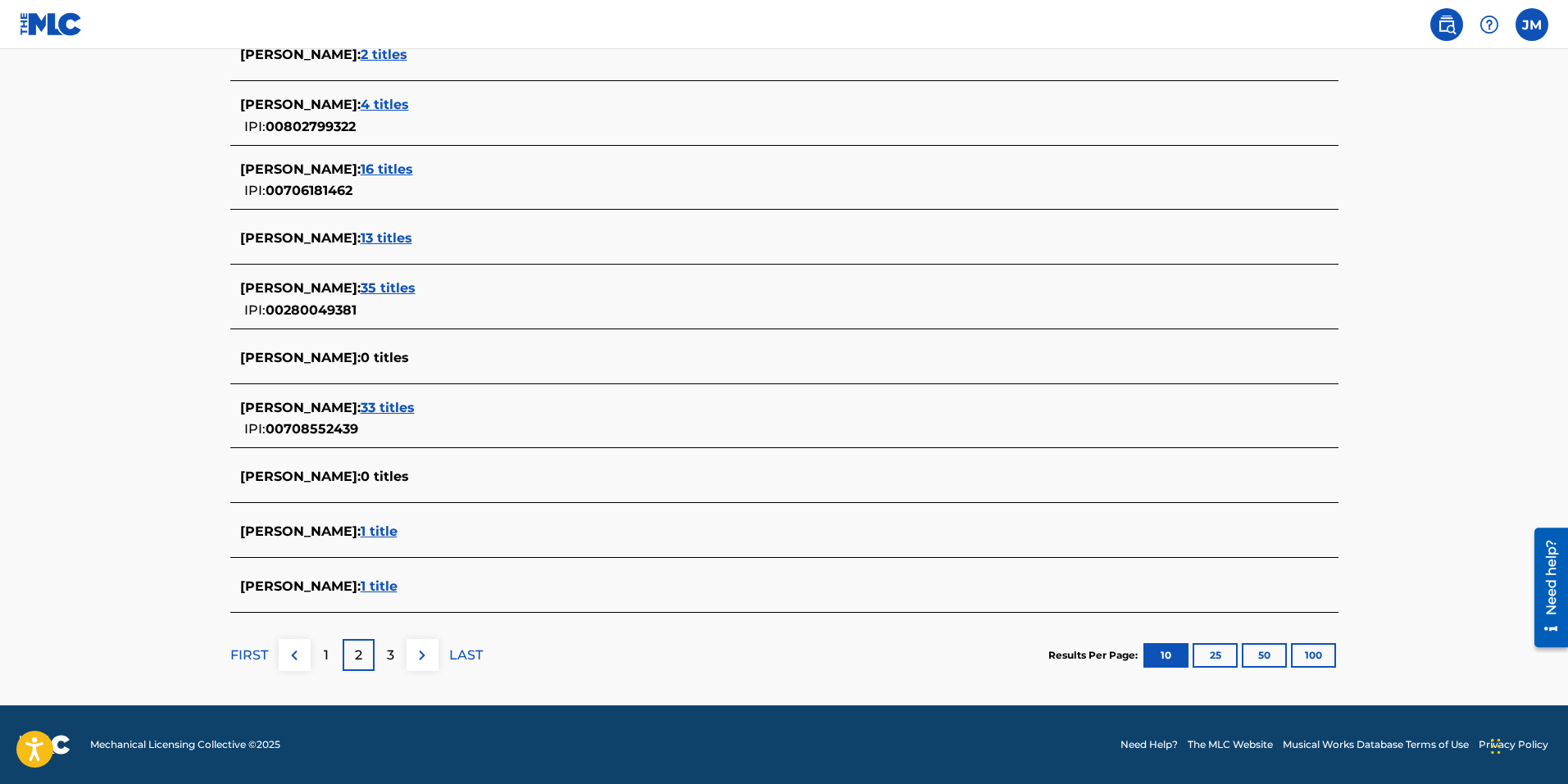
click at [385, 654] on div "3" at bounding box center [390, 654] width 32 height 32
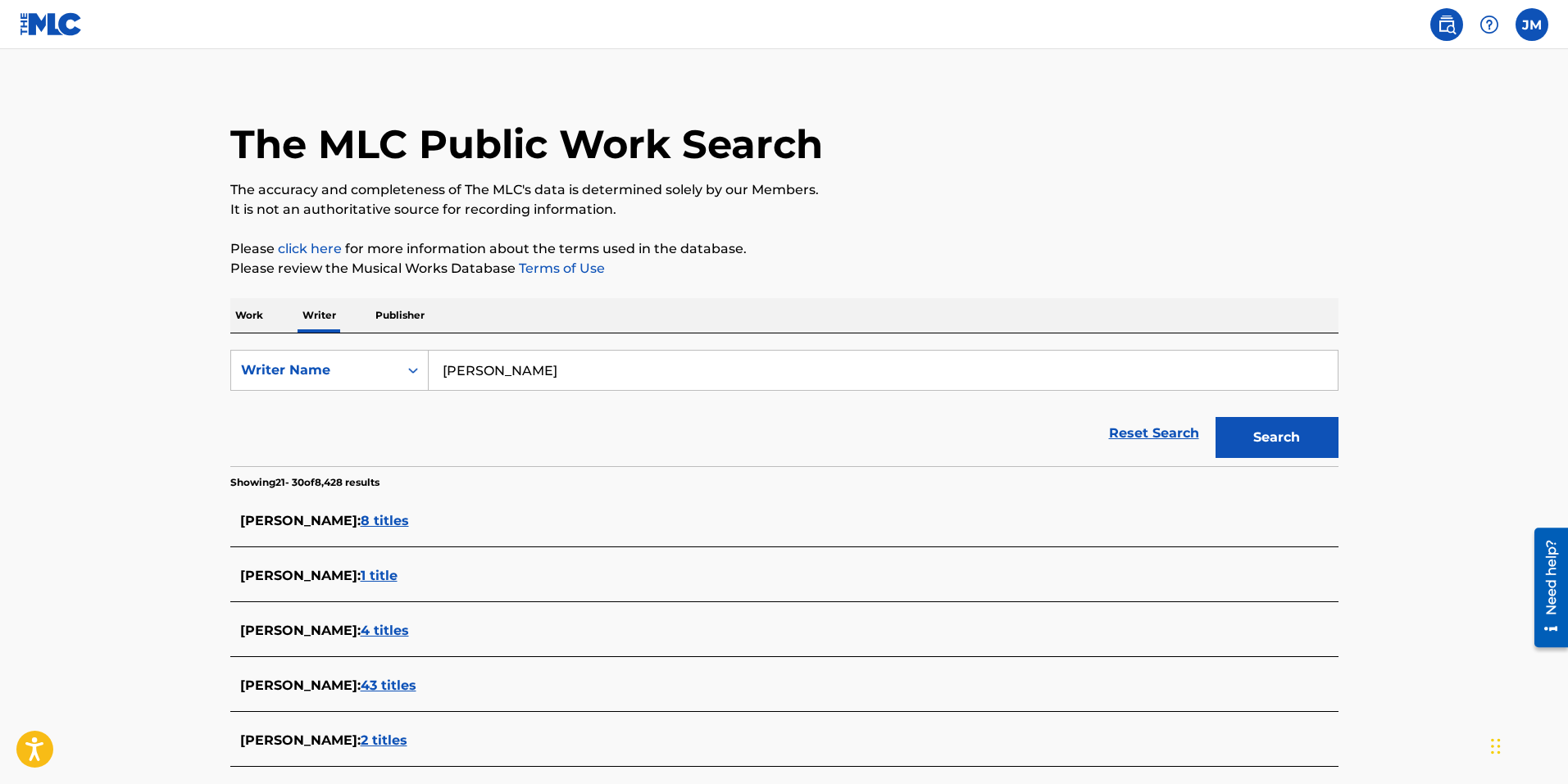
scroll to position [0, 0]
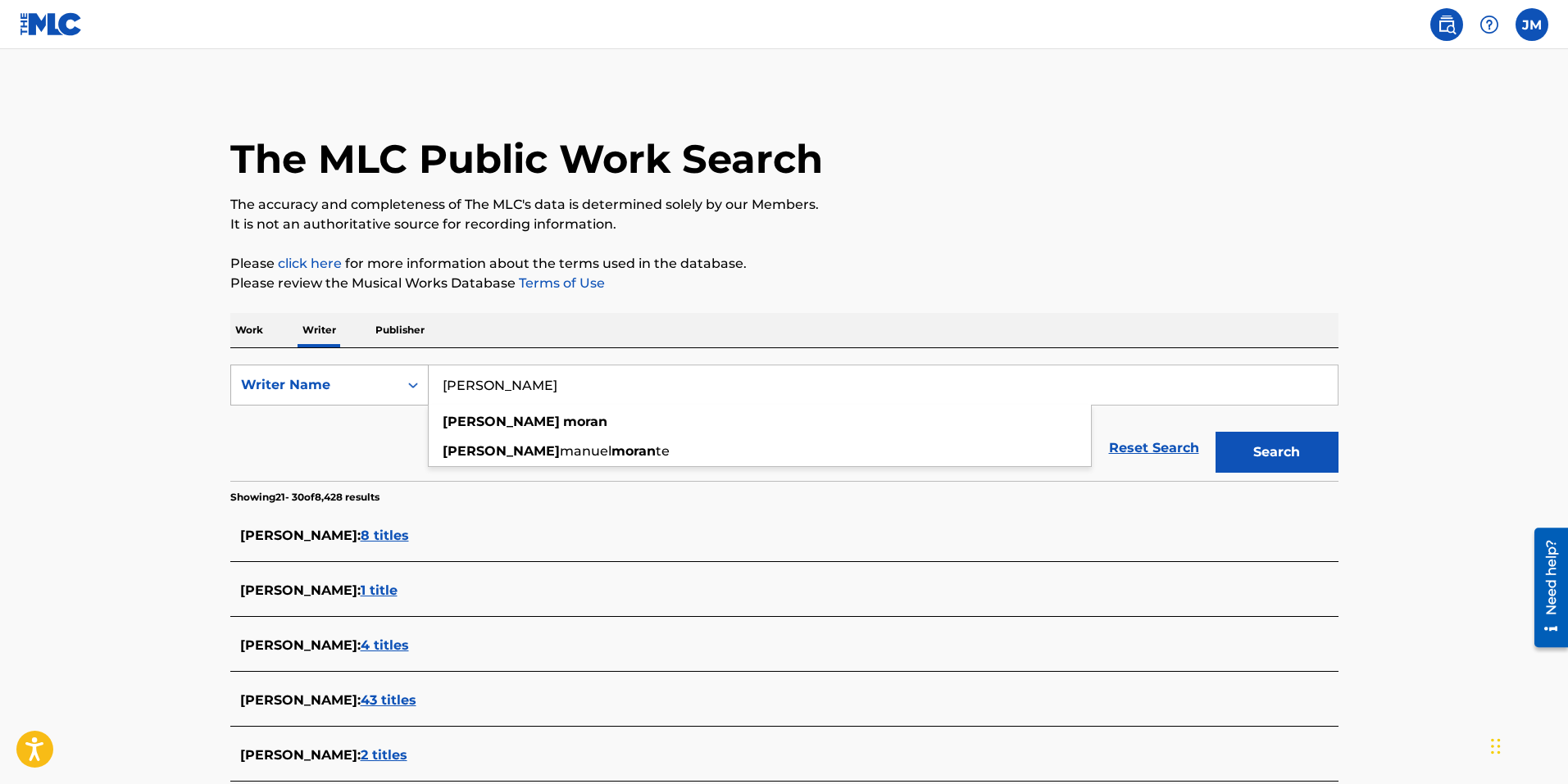
drag, startPoint x: 598, startPoint y: 397, endPoint x: 368, endPoint y: 387, distance: 230.2
click at [368, 387] on div "SearchWithCriteriaed4b745e-809a-4935-9401-78a9e2c7a33a Writer Name [PERSON_NAME…" at bounding box center [784, 384] width 1108 height 41
paste input "#784231433"
type input "#784231433"
click at [338, 383] on div "Writer Name" at bounding box center [315, 385] width 148 height 20
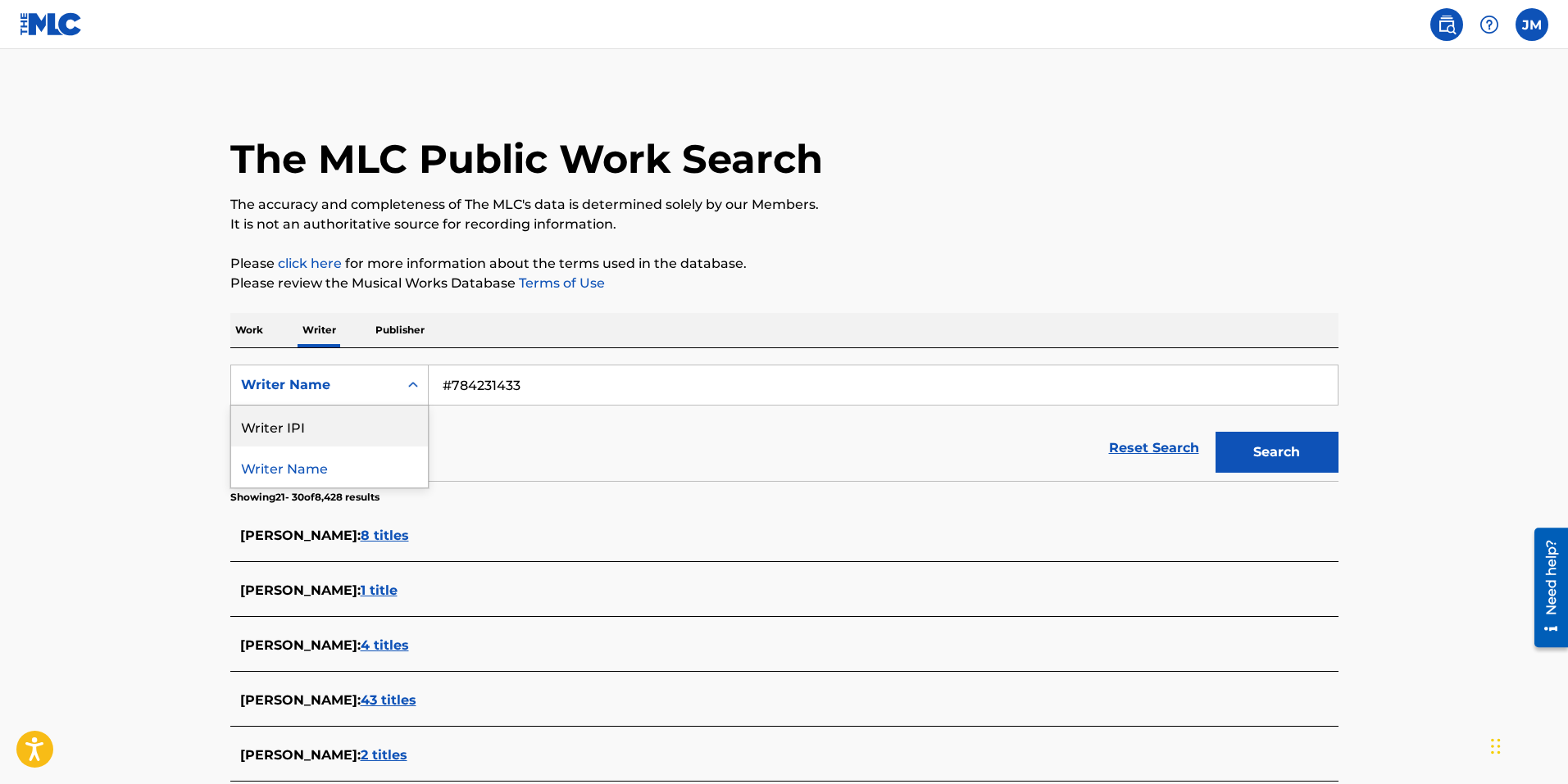
click at [307, 435] on div "Writer IPI" at bounding box center [330, 425] width 196 height 41
